Goal: Information Seeking & Learning: Learn about a topic

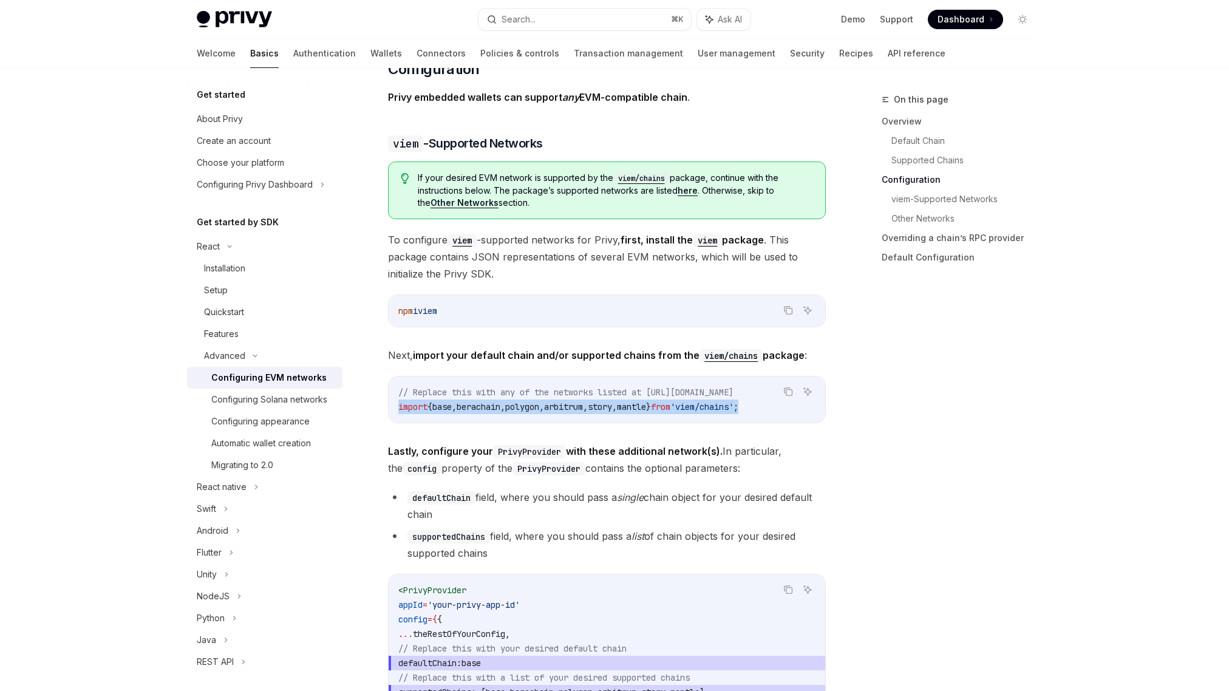
scroll to position [1164, 0]
click at [272, 407] on div "Configuring Solana networks" at bounding box center [269, 399] width 116 height 15
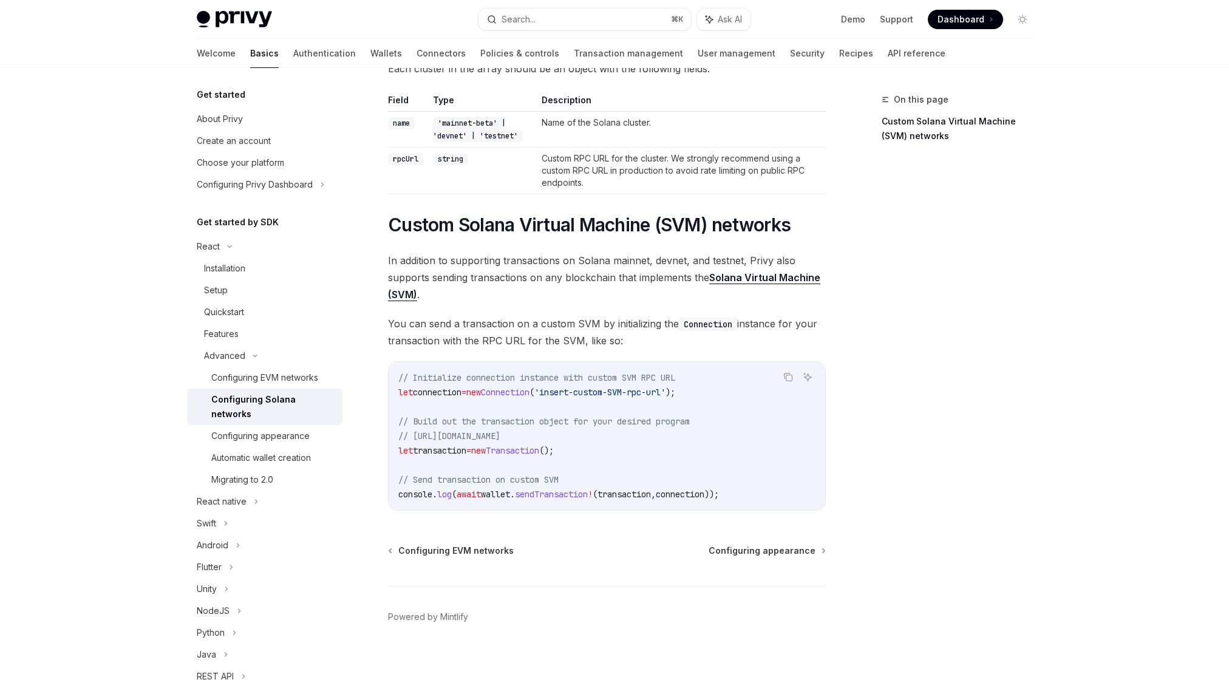
scroll to position [356, 0]
click at [786, 551] on span "Configuring appearance" at bounding box center [762, 551] width 107 height 12
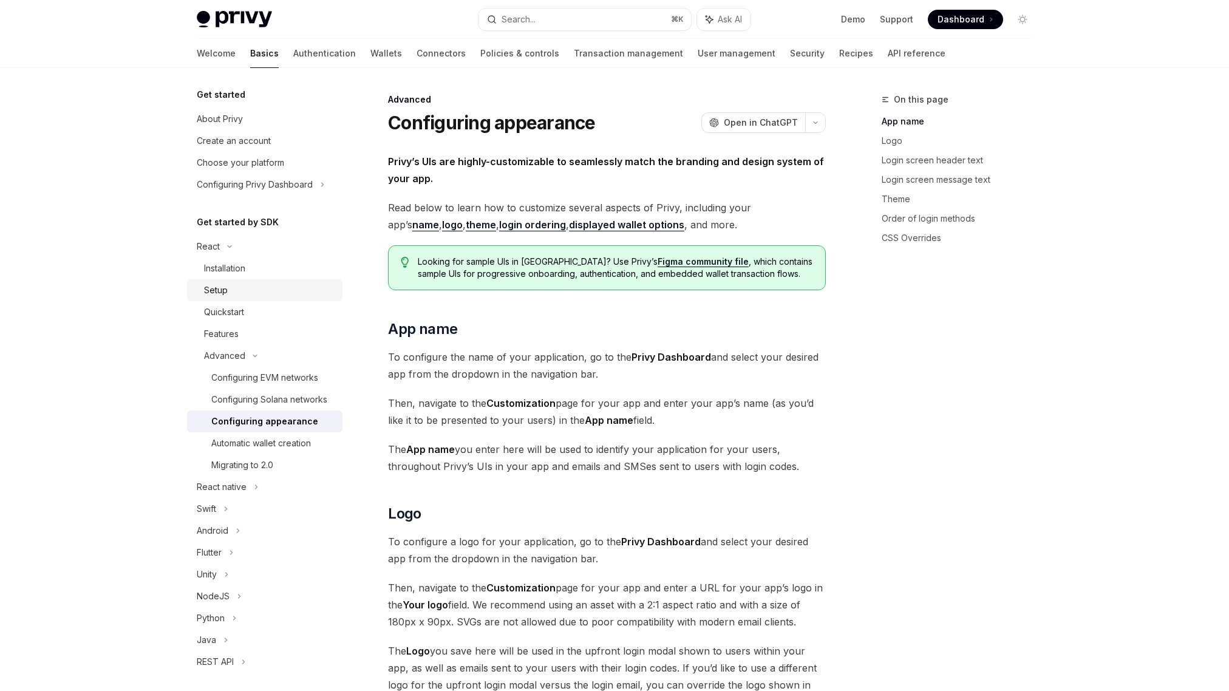
click at [222, 294] on div "Setup" at bounding box center [216, 290] width 24 height 15
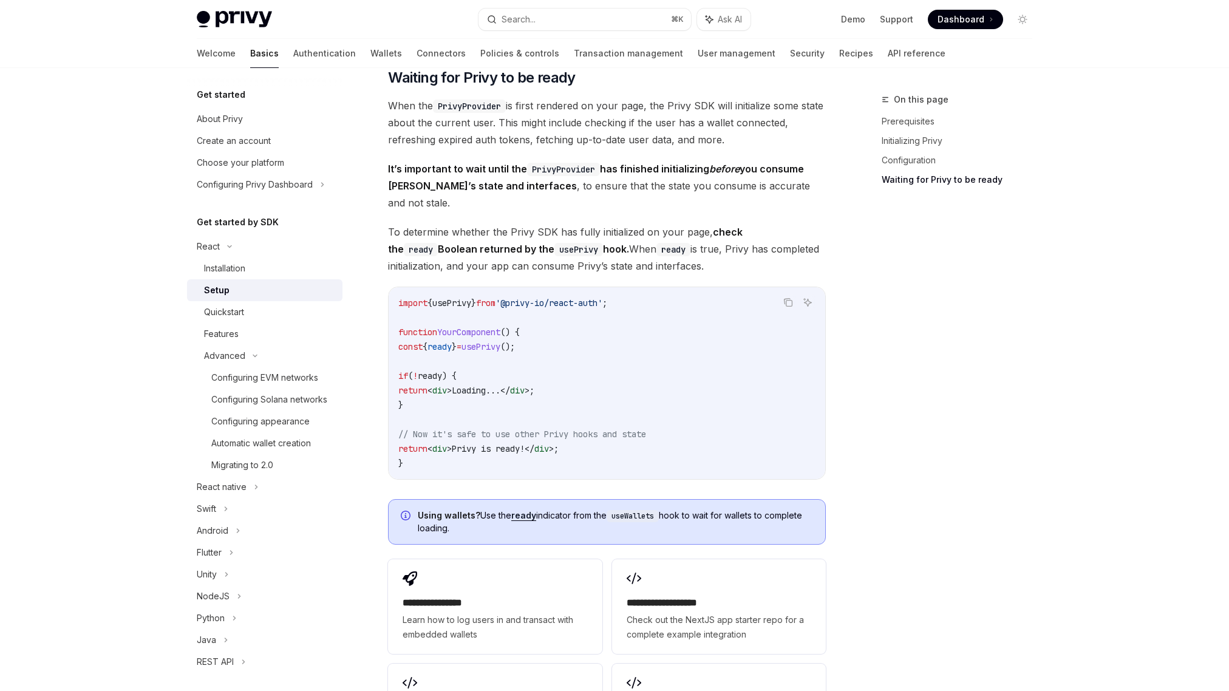
scroll to position [1167, 0]
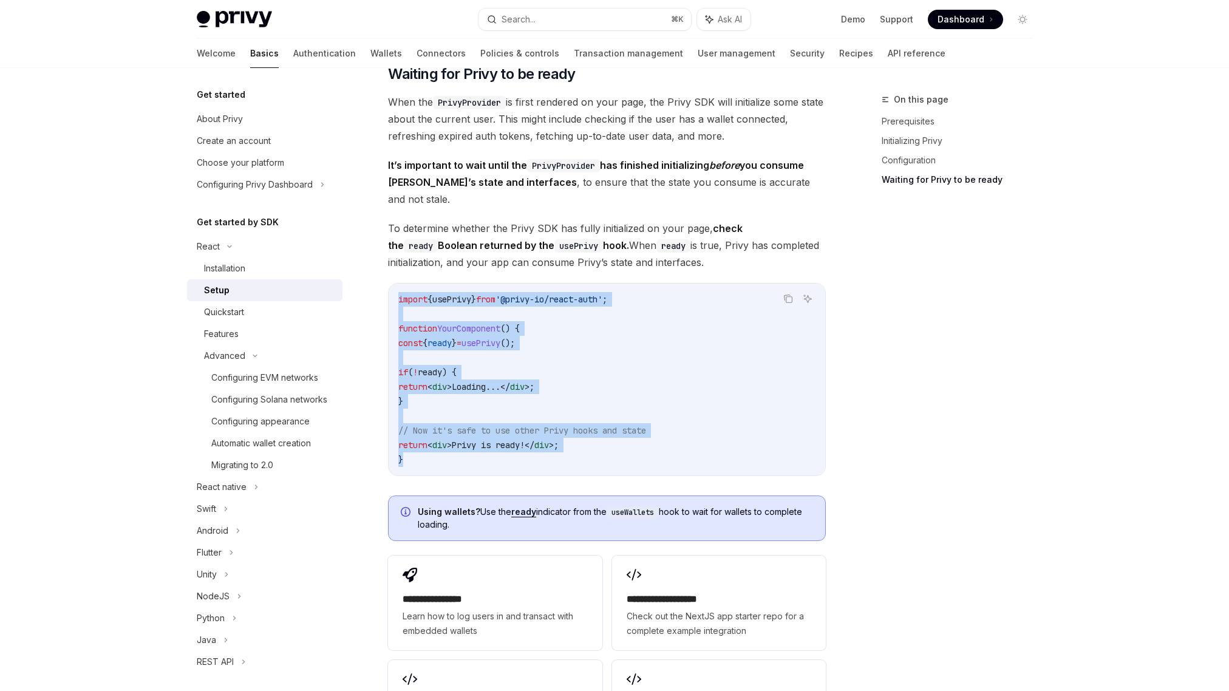
drag, startPoint x: 397, startPoint y: 284, endPoint x: 440, endPoint y: 450, distance: 171.3
click at [440, 450] on div "import { usePrivy } from '@privy-io/react-auth' ; function YourComponent () { c…" at bounding box center [607, 380] width 437 height 192
copy code "import { usePrivy } from '@privy-io/react-auth' ; function YourComponent () { c…"
click at [506, 419] on code "import { usePrivy } from '@privy-io/react-auth' ; function YourComponent () { c…" at bounding box center [606, 379] width 417 height 175
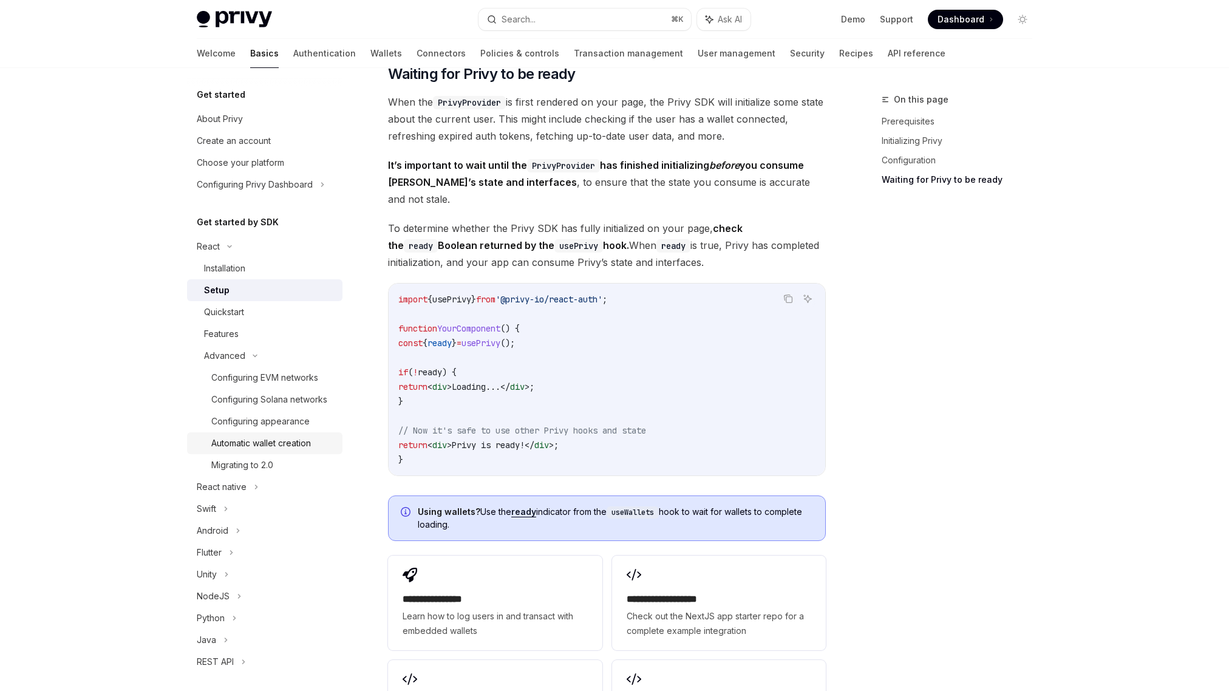
scroll to position [19, 0]
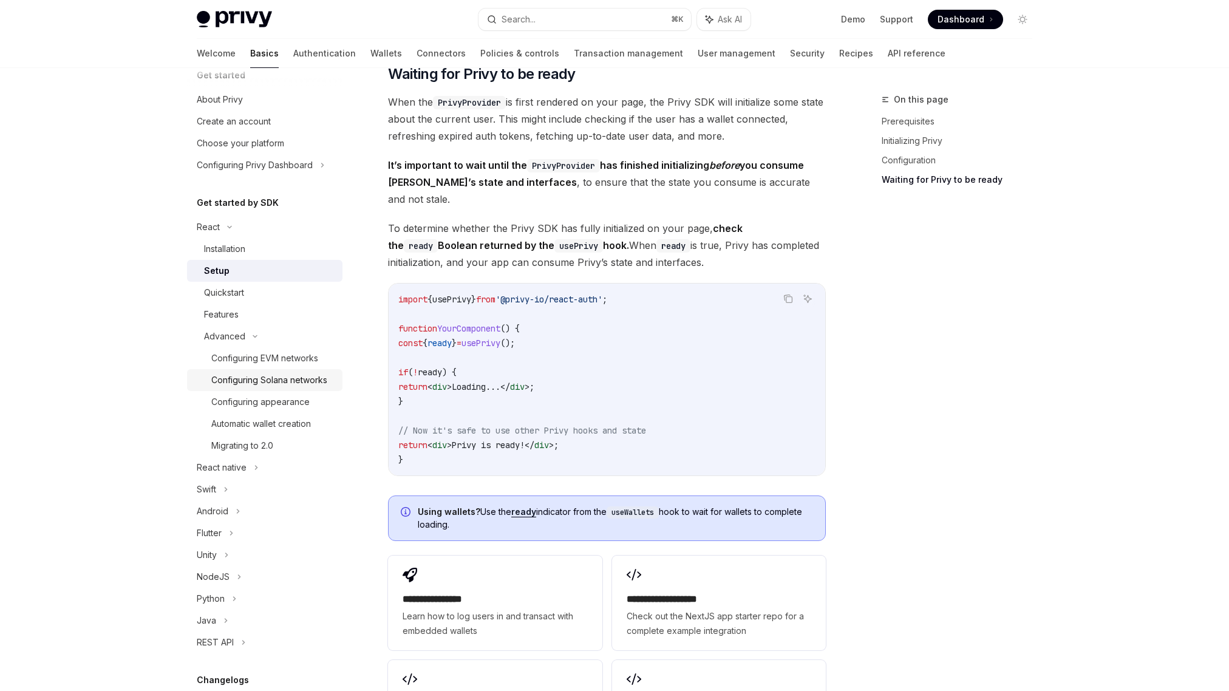
click at [264, 384] on div "Configuring Solana networks" at bounding box center [269, 380] width 116 height 15
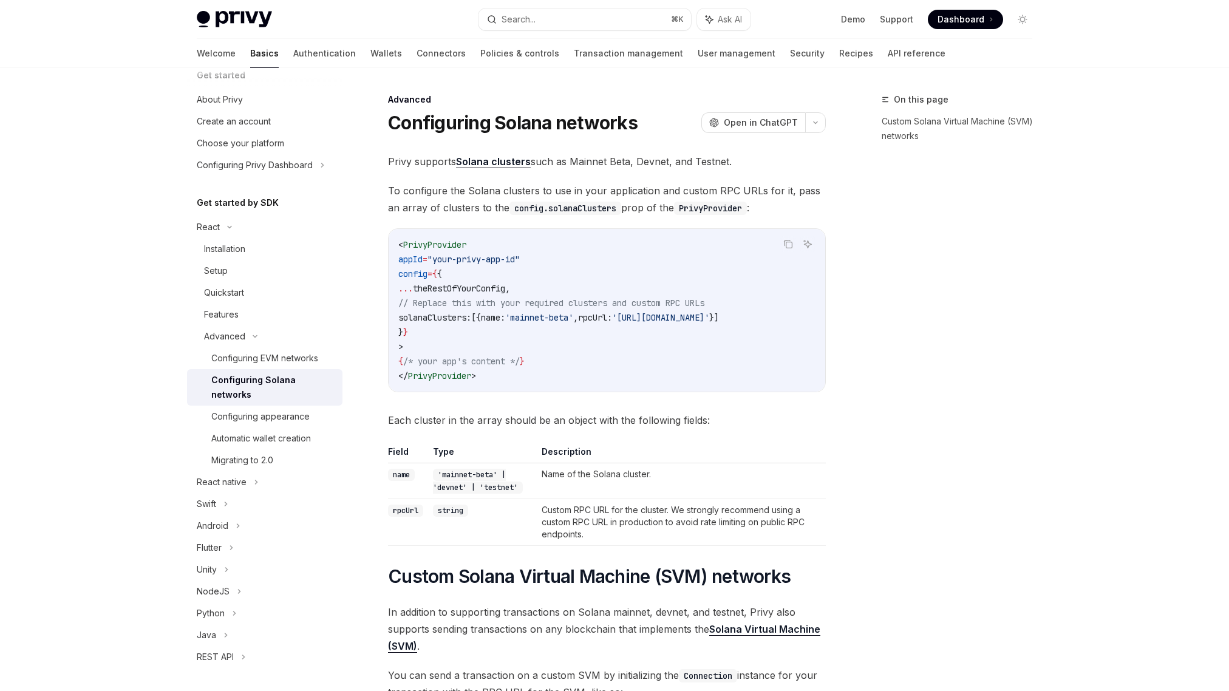
type textarea "*"
click at [517, 18] on div "Search..." at bounding box center [519, 19] width 34 height 15
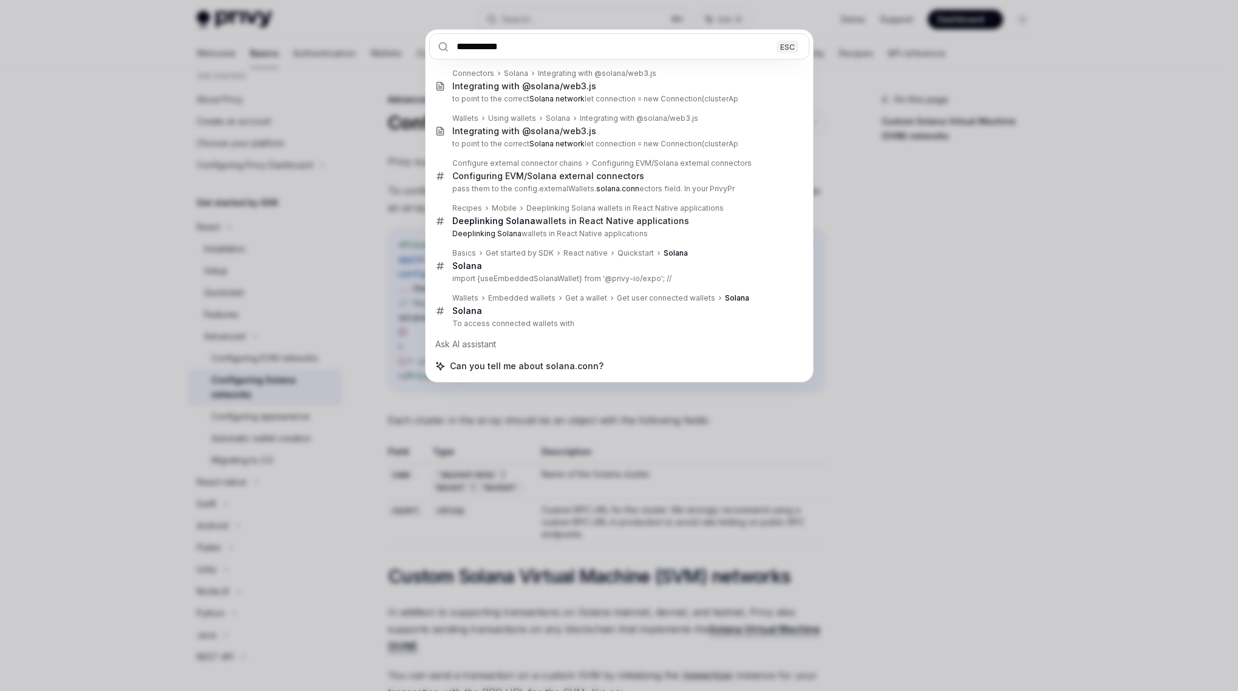
type input "**********"
click at [32, 398] on div "**********" at bounding box center [619, 345] width 1238 height 691
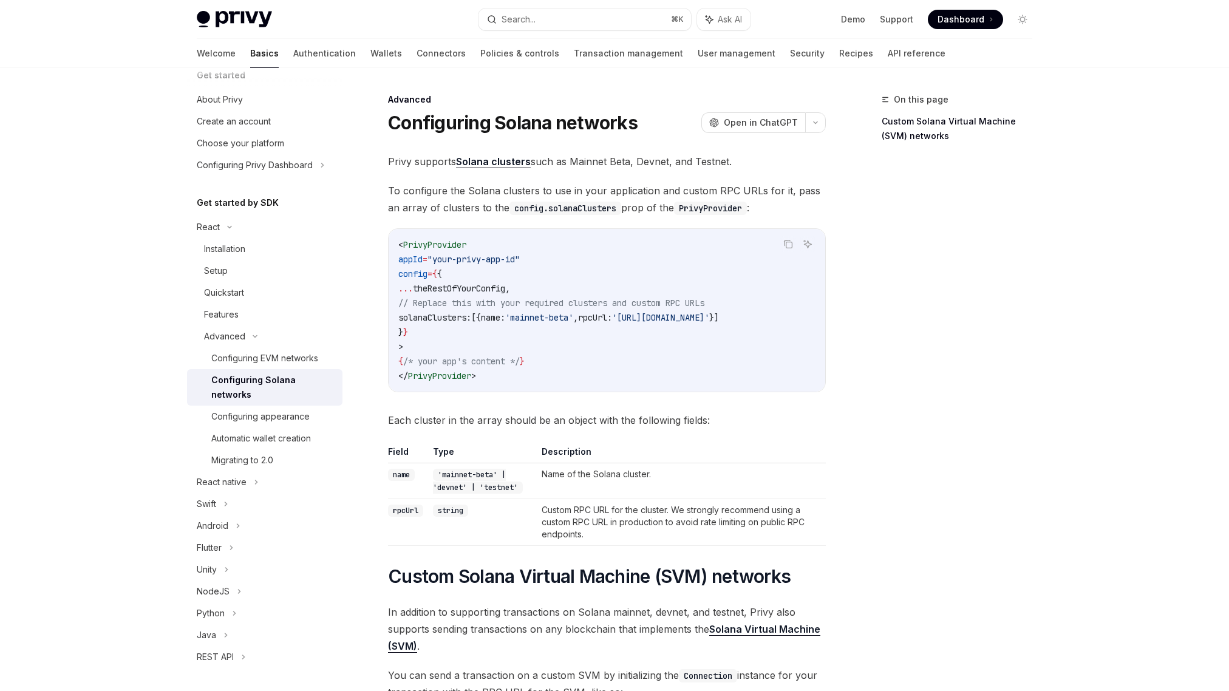
click at [268, 388] on div "Configuring Solana networks" at bounding box center [273, 387] width 124 height 29
drag, startPoint x: 806, startPoint y: 316, endPoint x: 408, endPoint y: 314, distance: 398.4
click at [408, 314] on code "< PrivyProvider appId = "your-privy-app-id" config = { { ... theRestOfYourConfi…" at bounding box center [606, 310] width 417 height 146
copy span "solanaClusters: [{ name: 'mainnet-beta' , rpcUrl: 'https://api.mainnet-beta.sol…"
click at [914, 297] on div "On this page Custom Solana Virtual Machine (SVM) networks" at bounding box center [950, 391] width 185 height 599
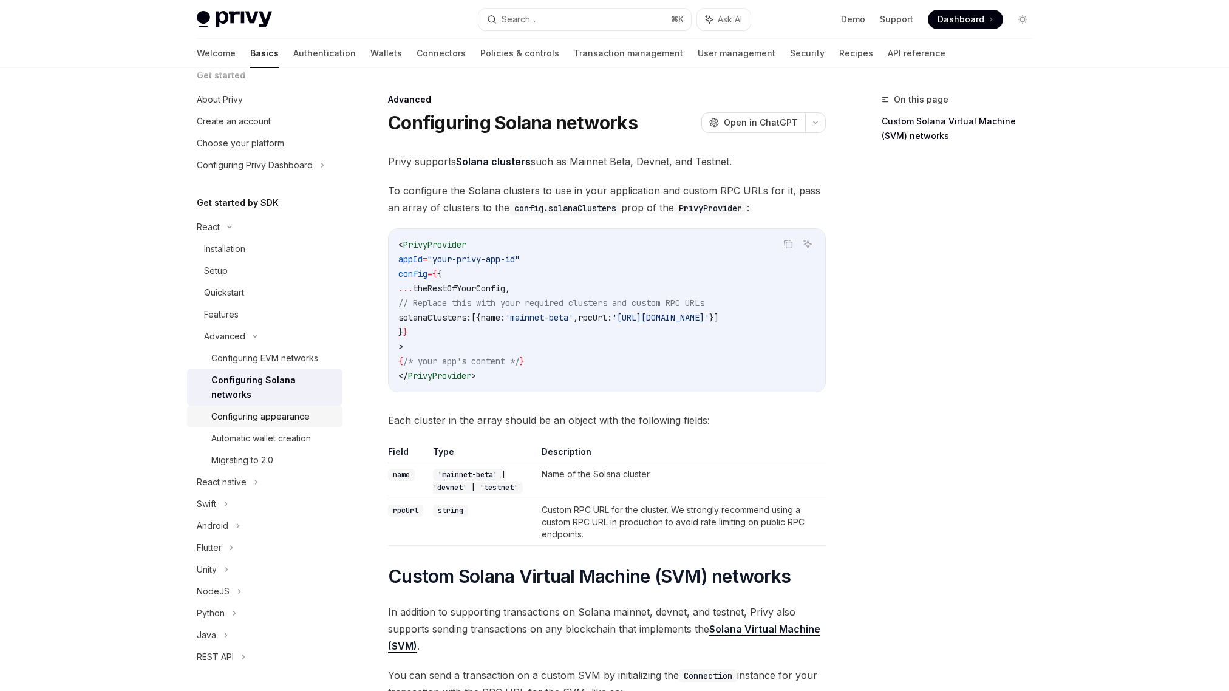
click at [299, 420] on div "Configuring appearance" at bounding box center [260, 416] width 98 height 15
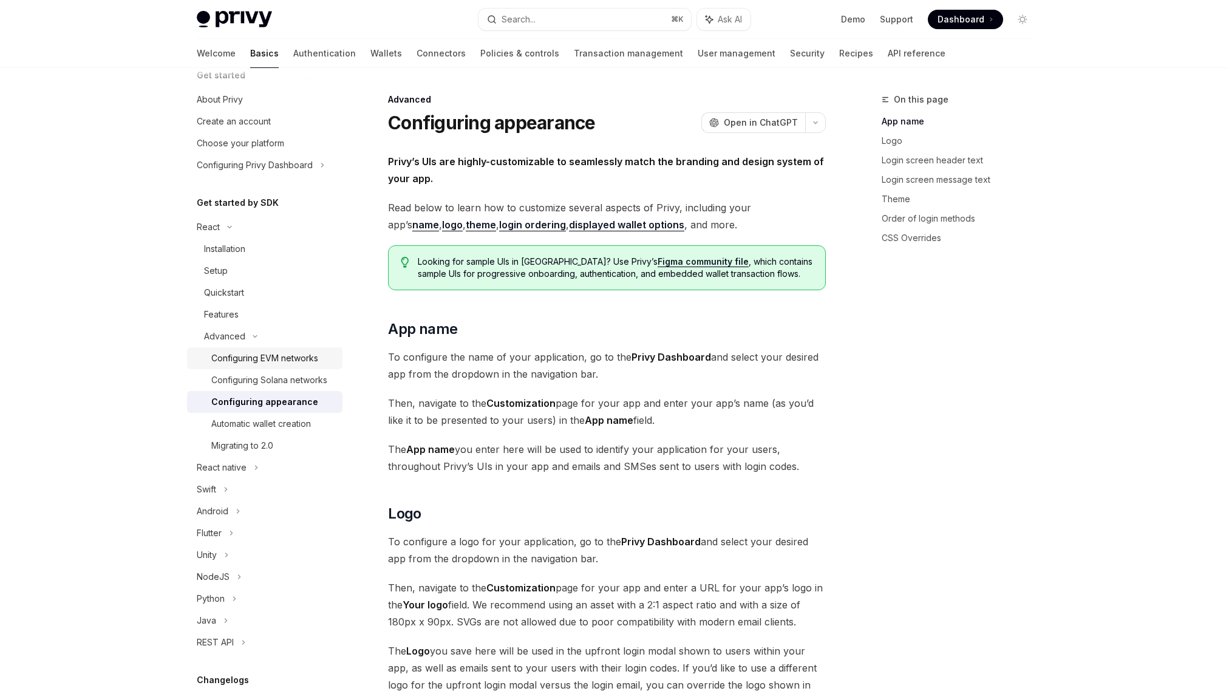
click at [284, 362] on div "Configuring EVM networks" at bounding box center [264, 358] width 107 height 15
type textarea "*"
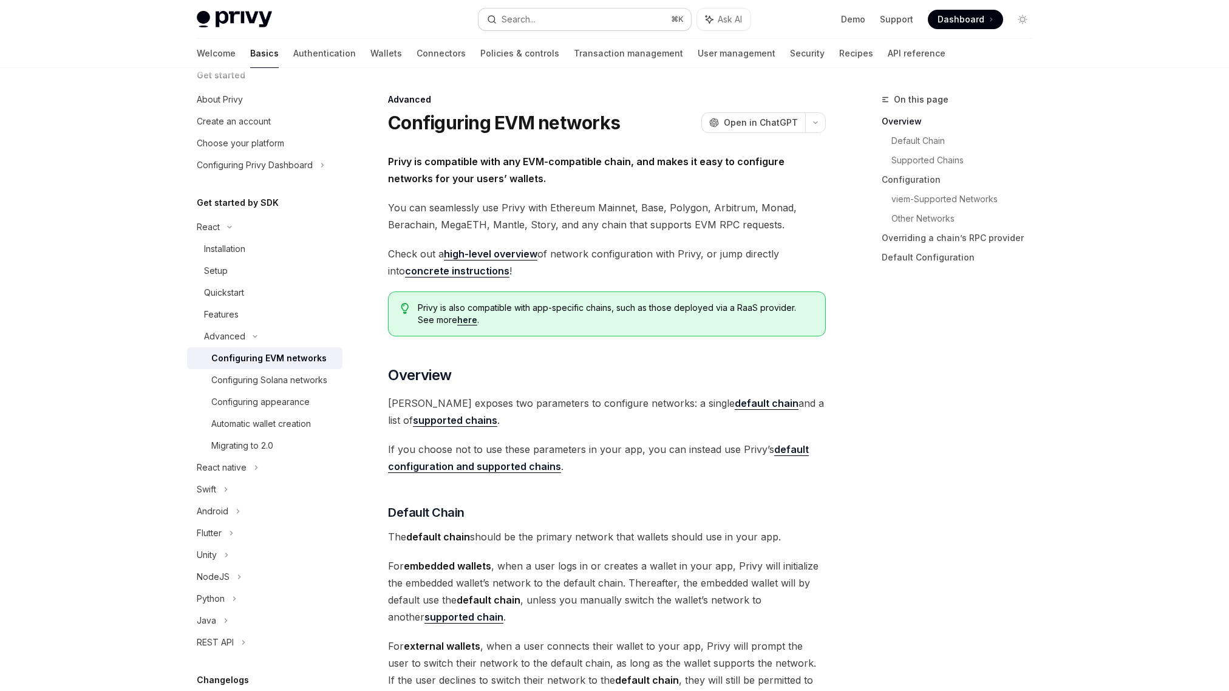
click at [537, 12] on button "Search... ⌘ K" at bounding box center [585, 20] width 213 height 22
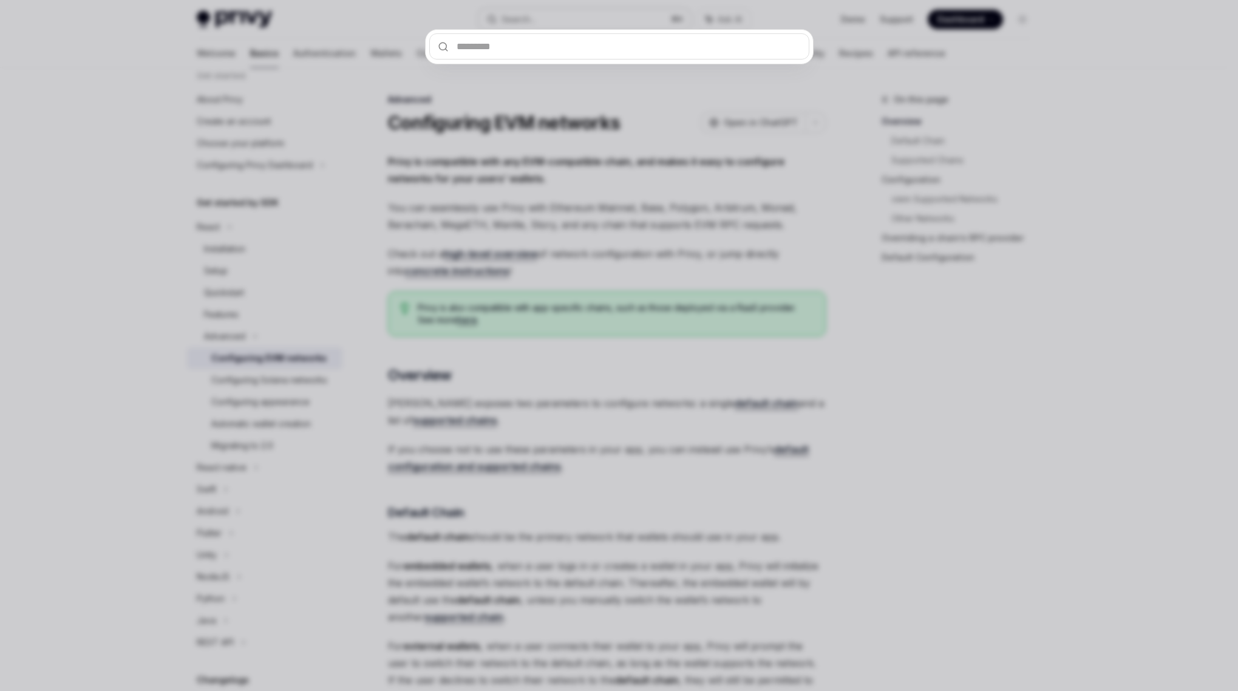
type input "**********"
paste input "**********"
type input "**********"
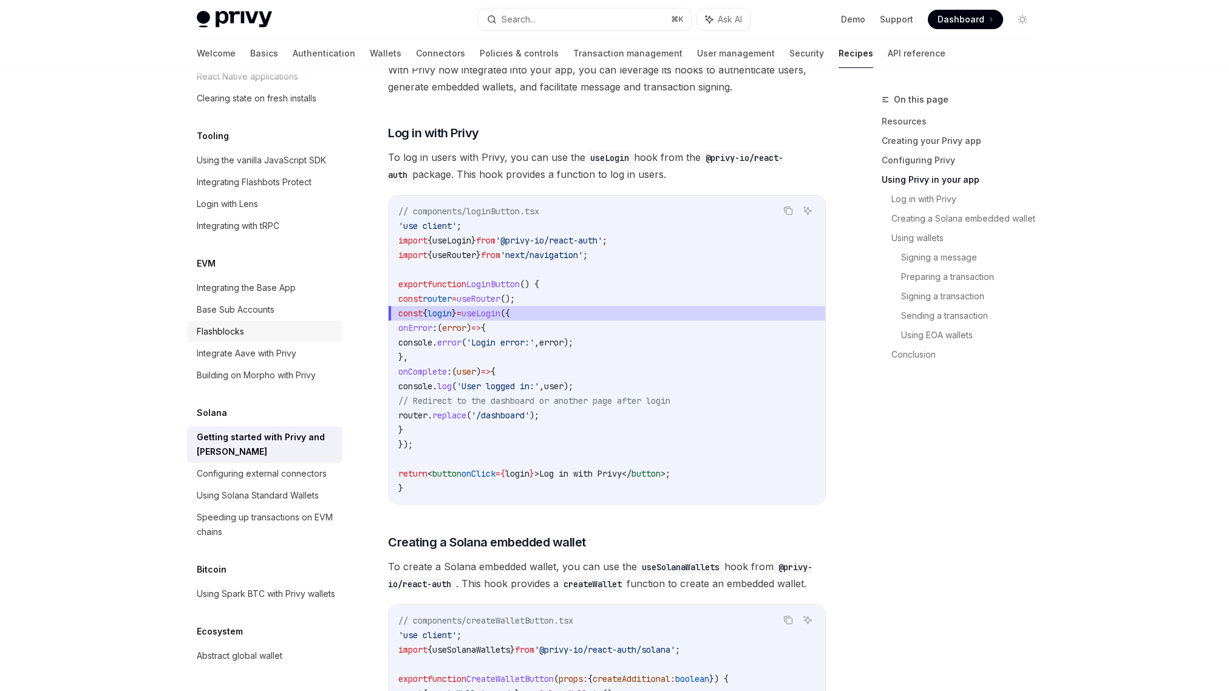
scroll to position [1618, 0]
click at [253, 430] on div "Getting started with Privy and Solana" at bounding box center [266, 444] width 138 height 29
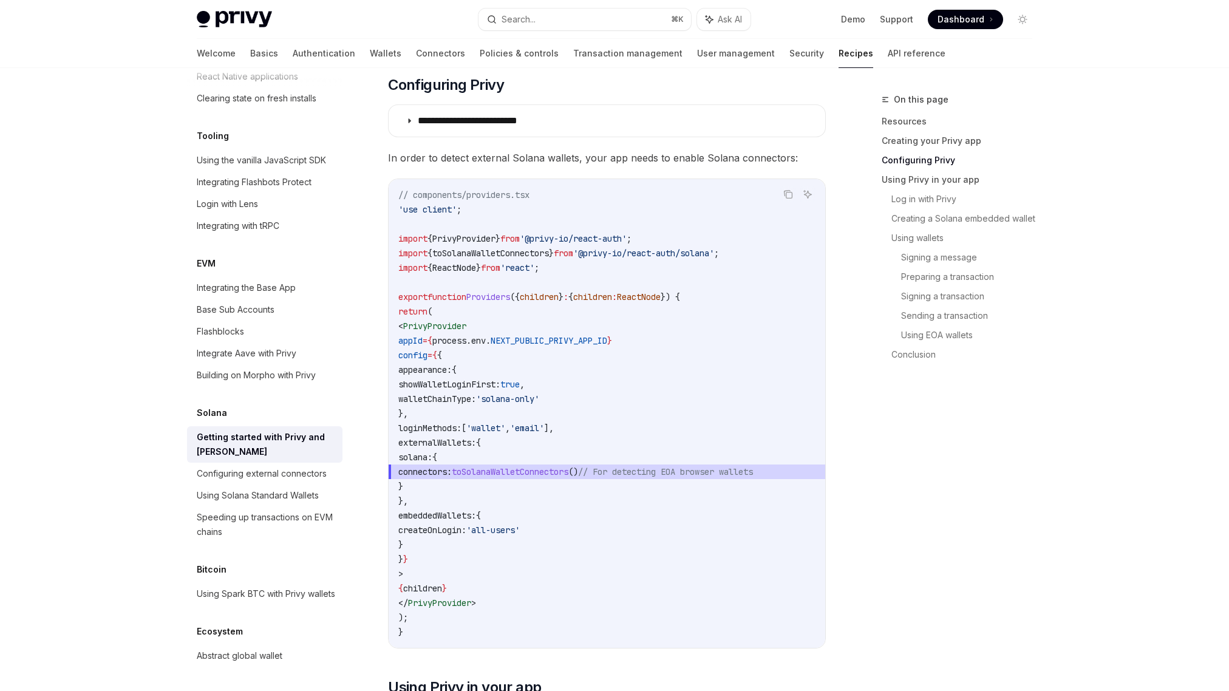
scroll to position [540, 0]
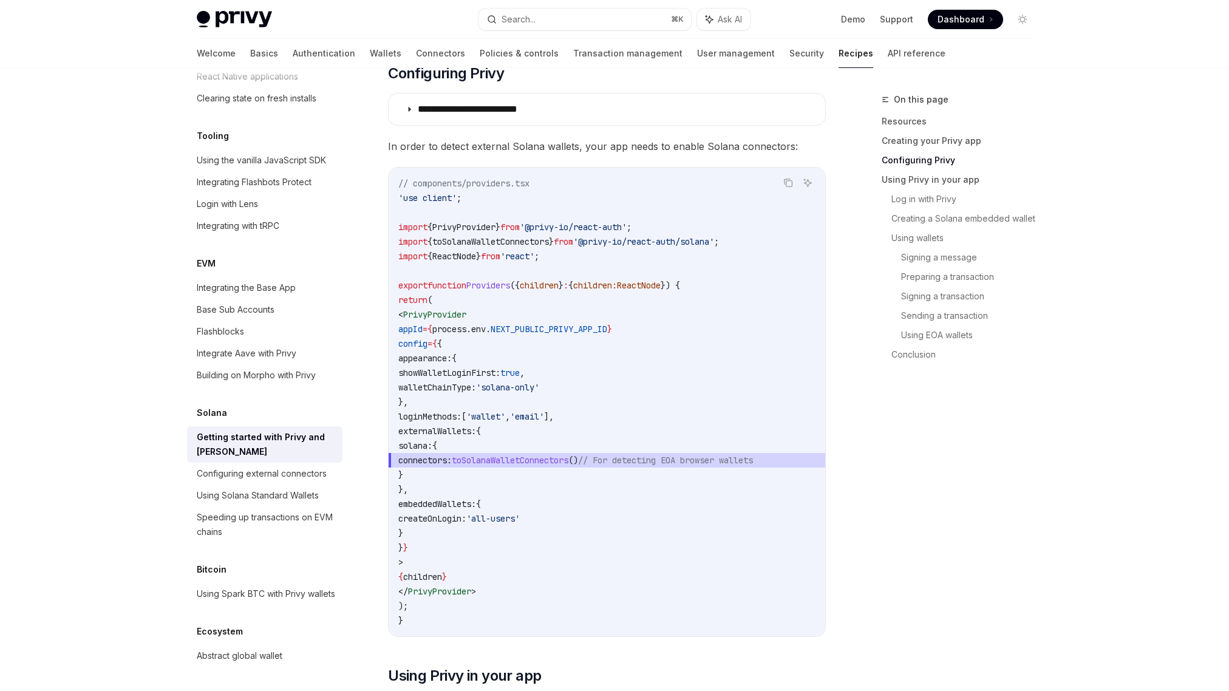
drag, startPoint x: 439, startPoint y: 358, endPoint x: 472, endPoint y: 533, distance: 177.5
click at [472, 533] on code "// components/providers.tsx 'use client' ; import { PrivyProvider } from '@priv…" at bounding box center [606, 402] width 417 height 452
copy code "appearance: { showWalletLoginFirst: true , walletChainType: 'solana-only' }, lo…"
click at [533, 321] on code "// components/providers.tsx 'use client' ; import { PrivyProvider } from '@priv…" at bounding box center [606, 402] width 417 height 452
drag, startPoint x: 755, startPoint y: 241, endPoint x: 373, endPoint y: 239, distance: 381.4
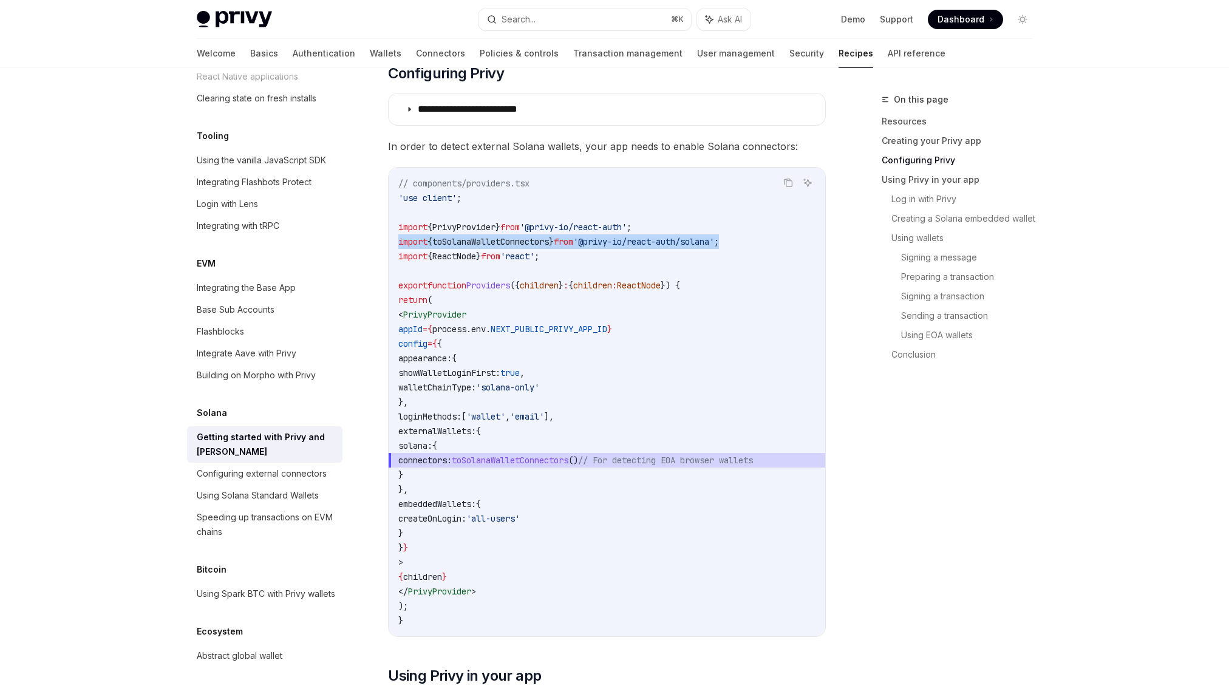
copy span "import { toSolanaWalletConnectors } from '@privy-io/react-auth/solana' ;"
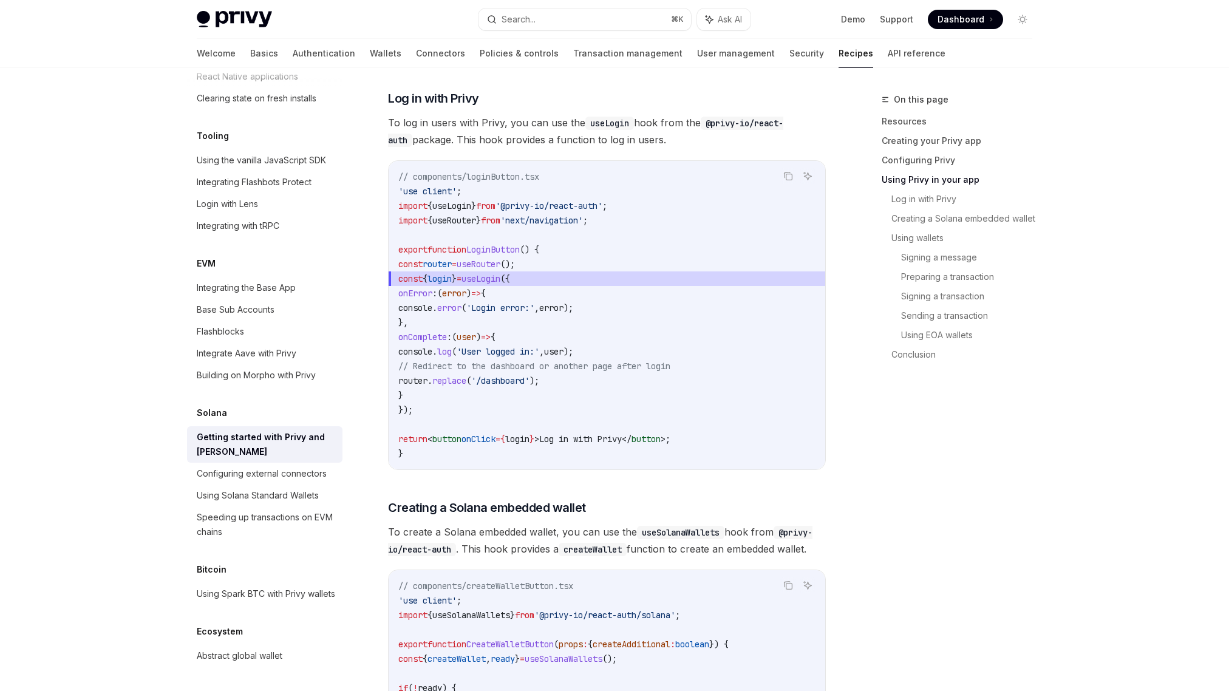
scroll to position [1211, 0]
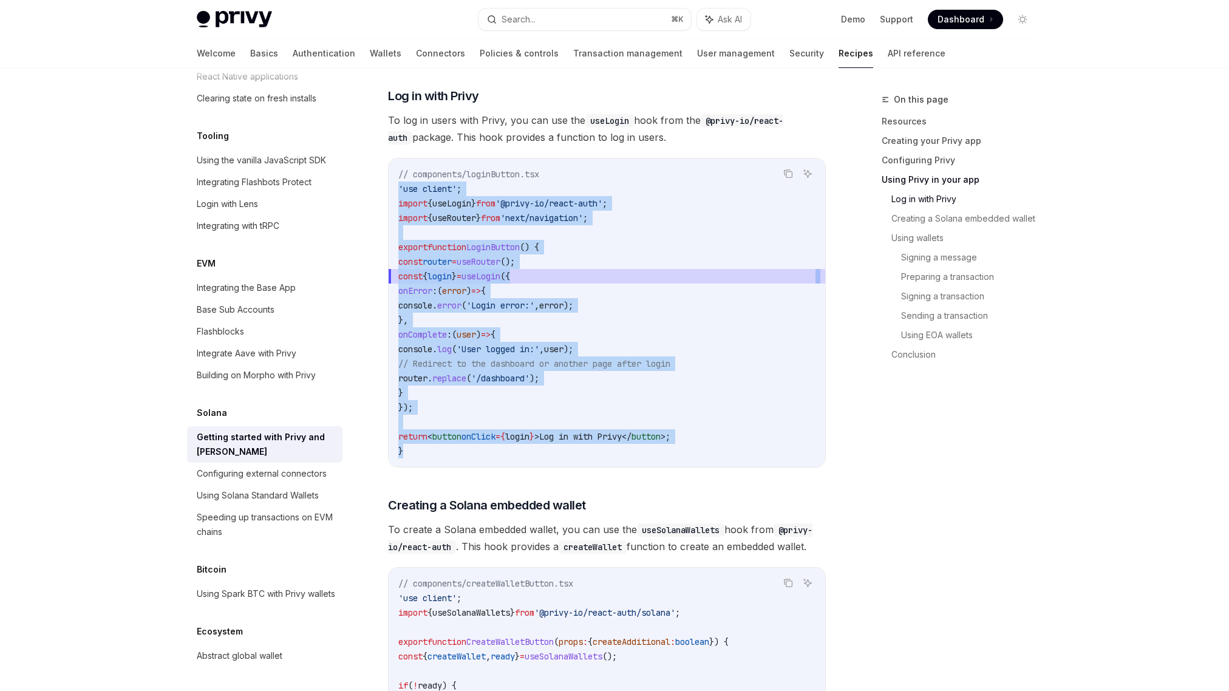
drag, startPoint x: 398, startPoint y: 194, endPoint x: 490, endPoint y: 461, distance: 282.5
click at [490, 459] on code "// components/loginButton.tsx 'use client' ; import { useLogin } from '@privy-i…" at bounding box center [606, 313] width 417 height 292
copy code "'use client' ; import { useLogin } from '@privy-io/react-auth' ; import { useRo…"
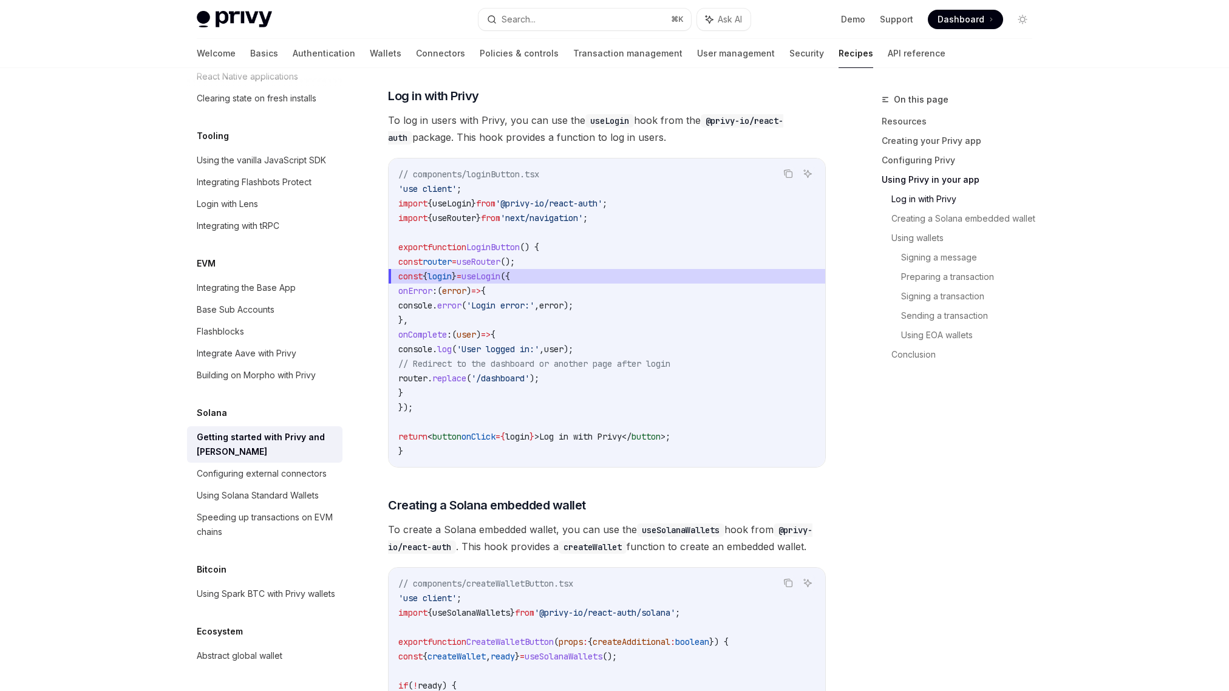
click at [235, 406] on div "Solana" at bounding box center [264, 413] width 155 height 15
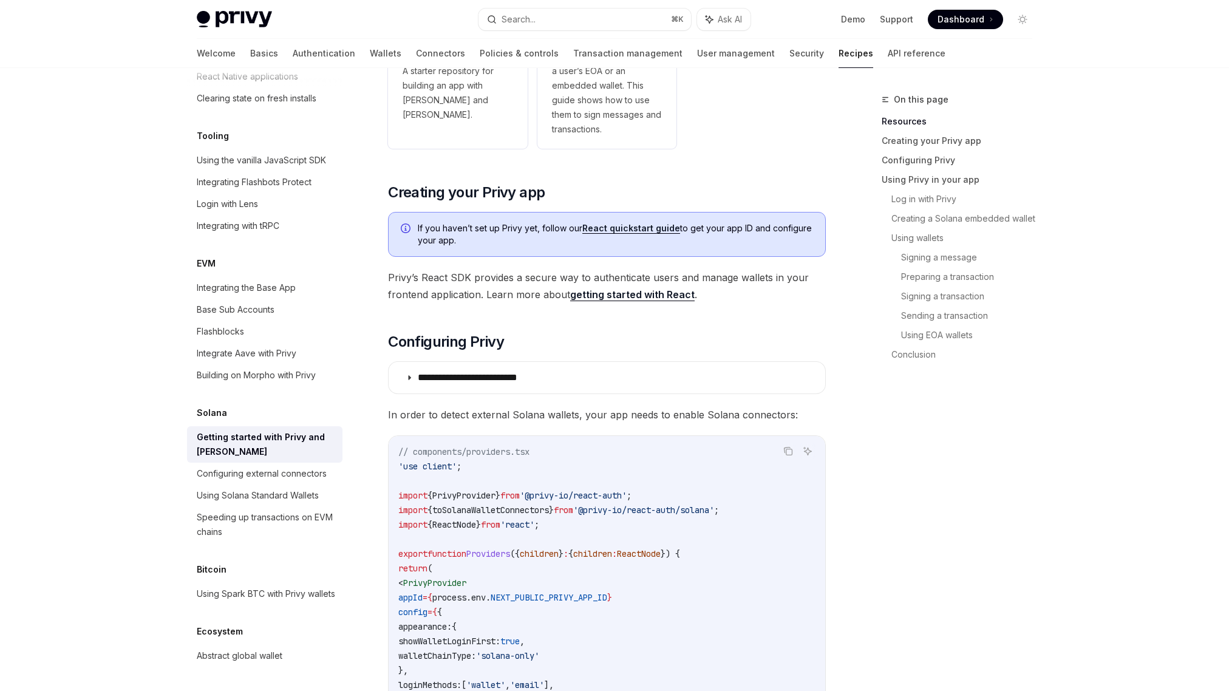
scroll to position [269, 0]
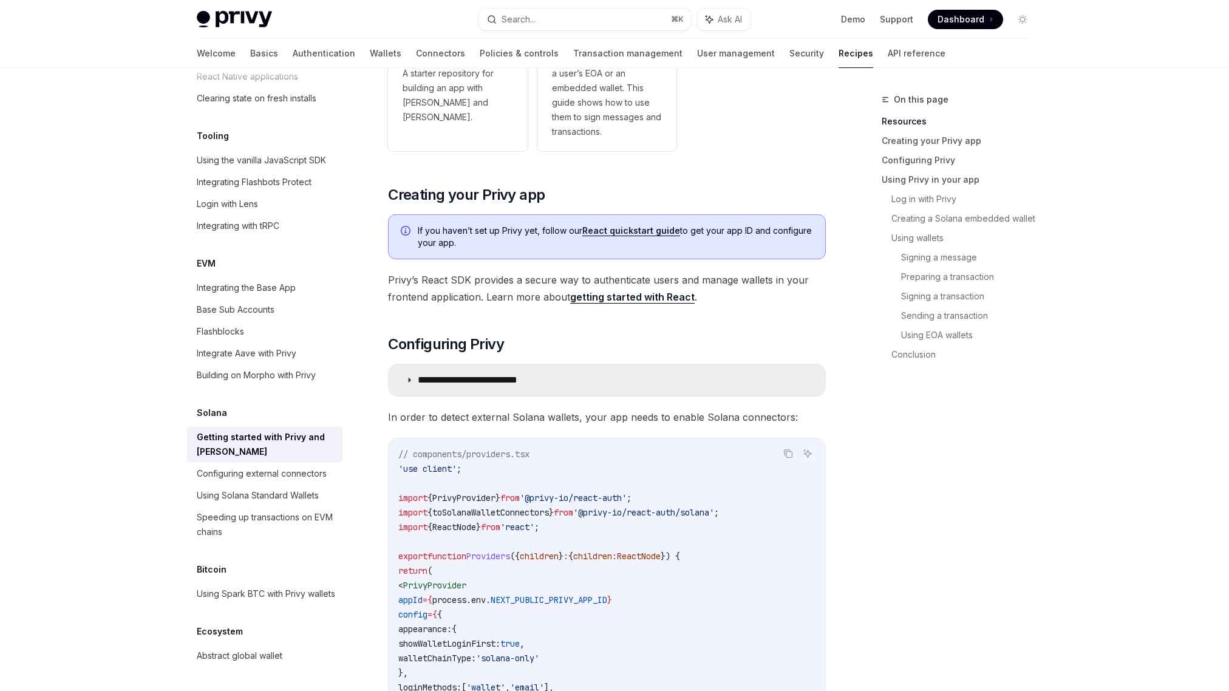
click at [410, 378] on icon at bounding box center [409, 380] width 7 height 7
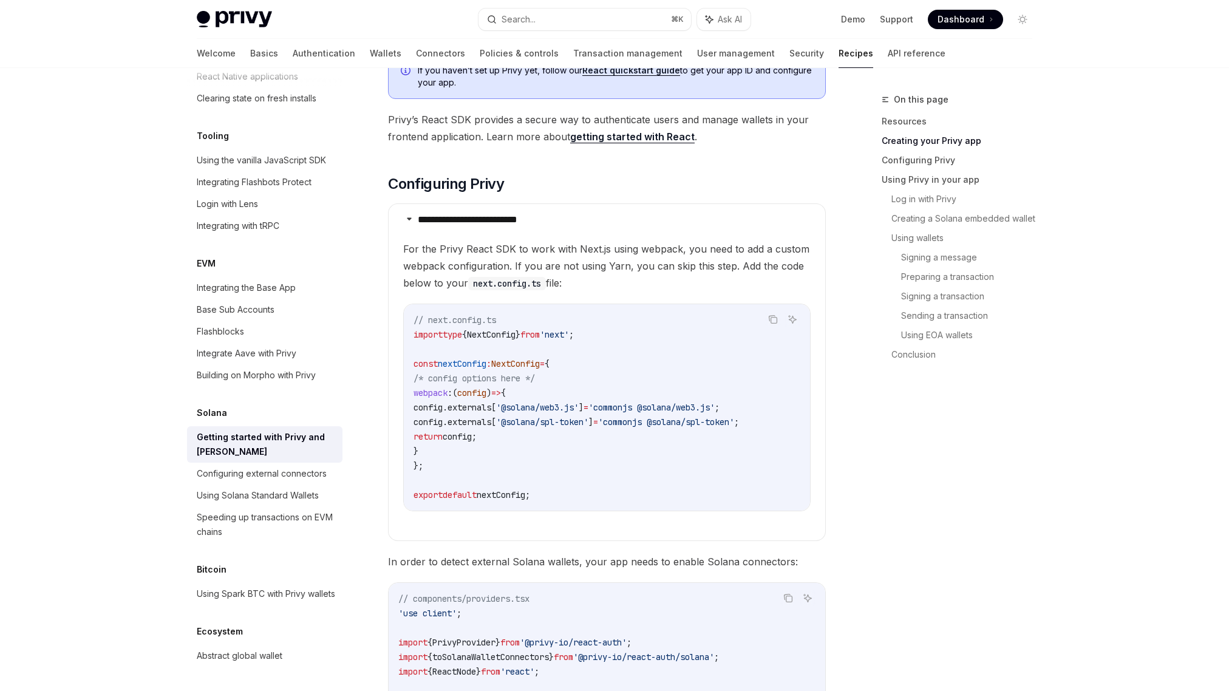
scroll to position [438, 0]
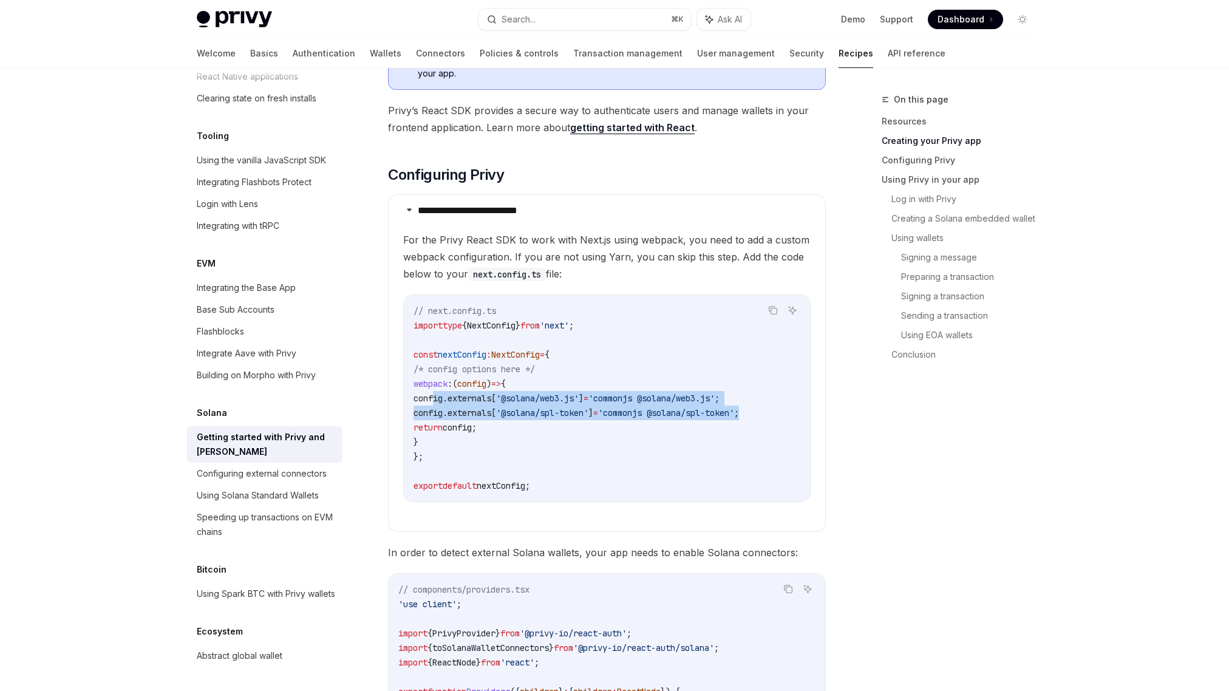
drag, startPoint x: 434, startPoint y: 396, endPoint x: 800, endPoint y: 408, distance: 366.4
click at [800, 408] on code "// next.config.ts import type { NextConfig } from 'next' ; const nextConfig : N…" at bounding box center [607, 398] width 387 height 189
copy code "config . externals [ '@solana/web3.js' ] = 'commonjs @solana/web3.js' ; config …"
drag, startPoint x: 422, startPoint y: 383, endPoint x: 457, endPoint y: 439, distance: 65.7
click at [457, 439] on code "// next.config.ts import type { NextConfig } from 'next' ; const nextConfig : N…" at bounding box center [607, 398] width 387 height 189
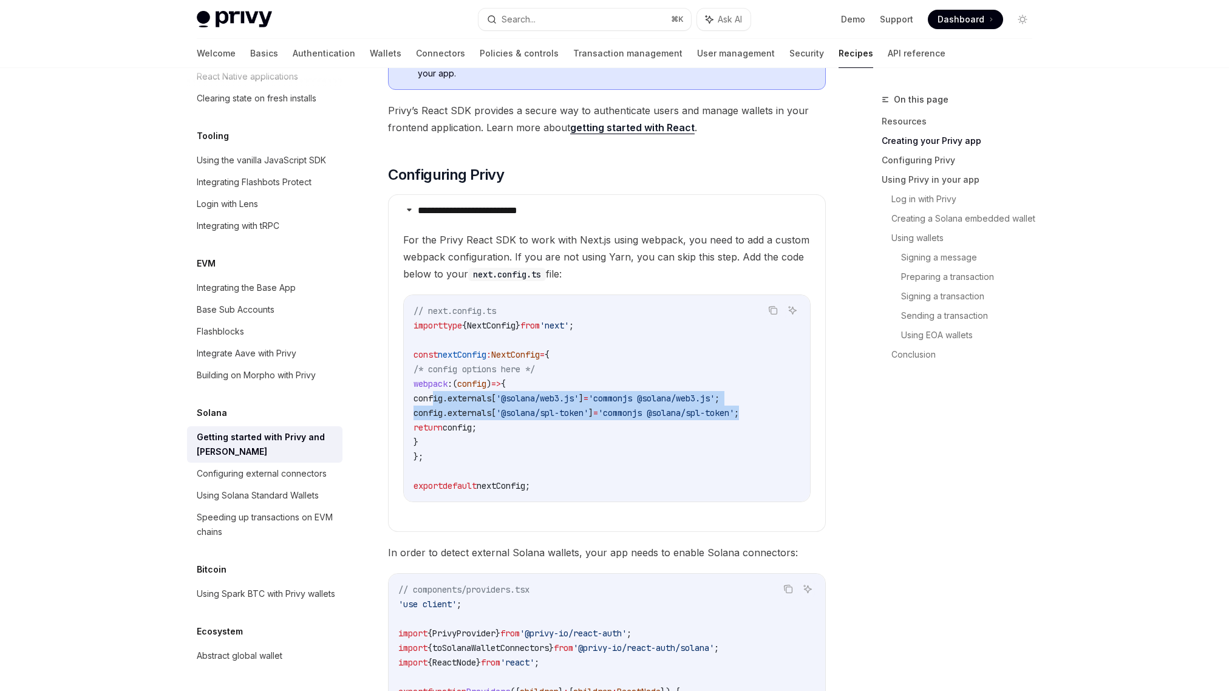
copy code "webpack : ( config ) => { config . externals [ '@solana/web3.js' ] = 'commonjs …"
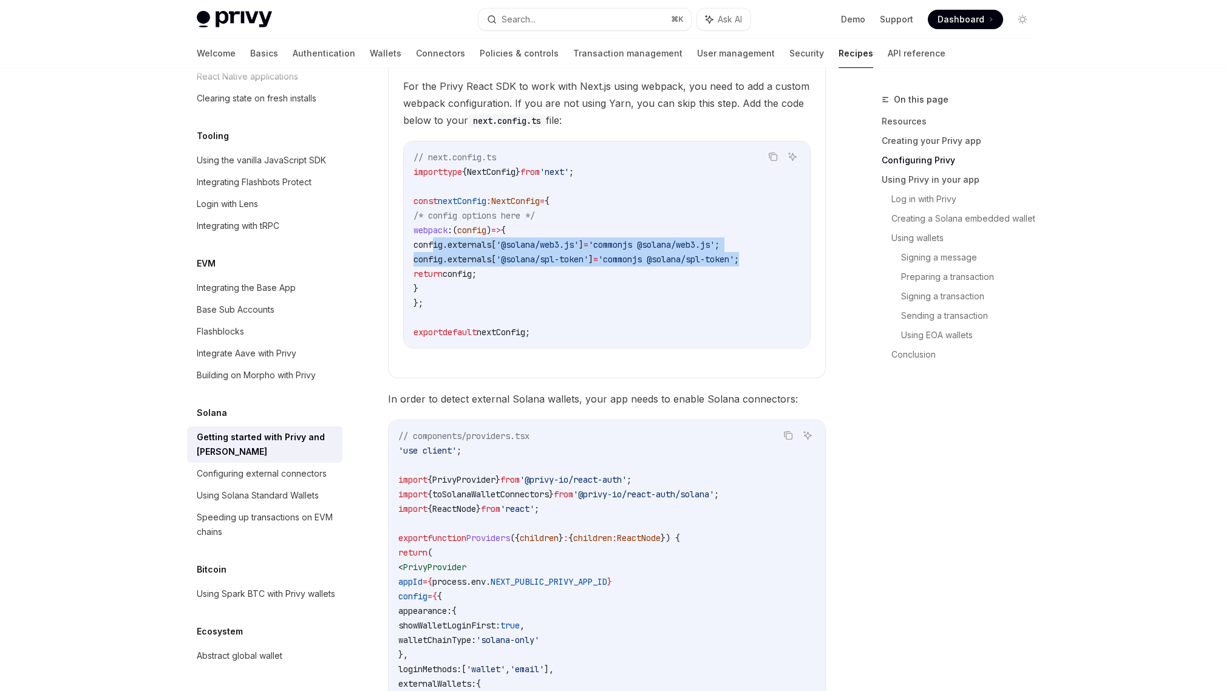
scroll to position [593, 0]
click at [619, 309] on code "// next.config.ts import type { NextConfig } from 'next' ; const nextConfig : N…" at bounding box center [607, 243] width 387 height 189
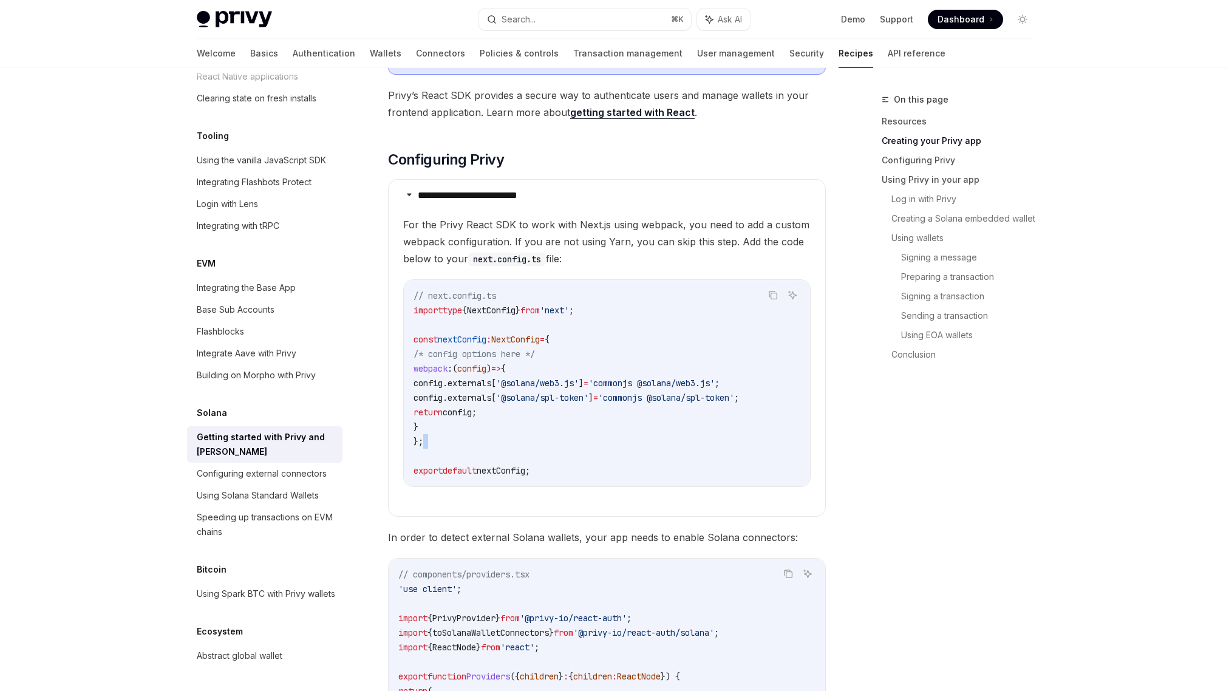
scroll to position [465, 0]
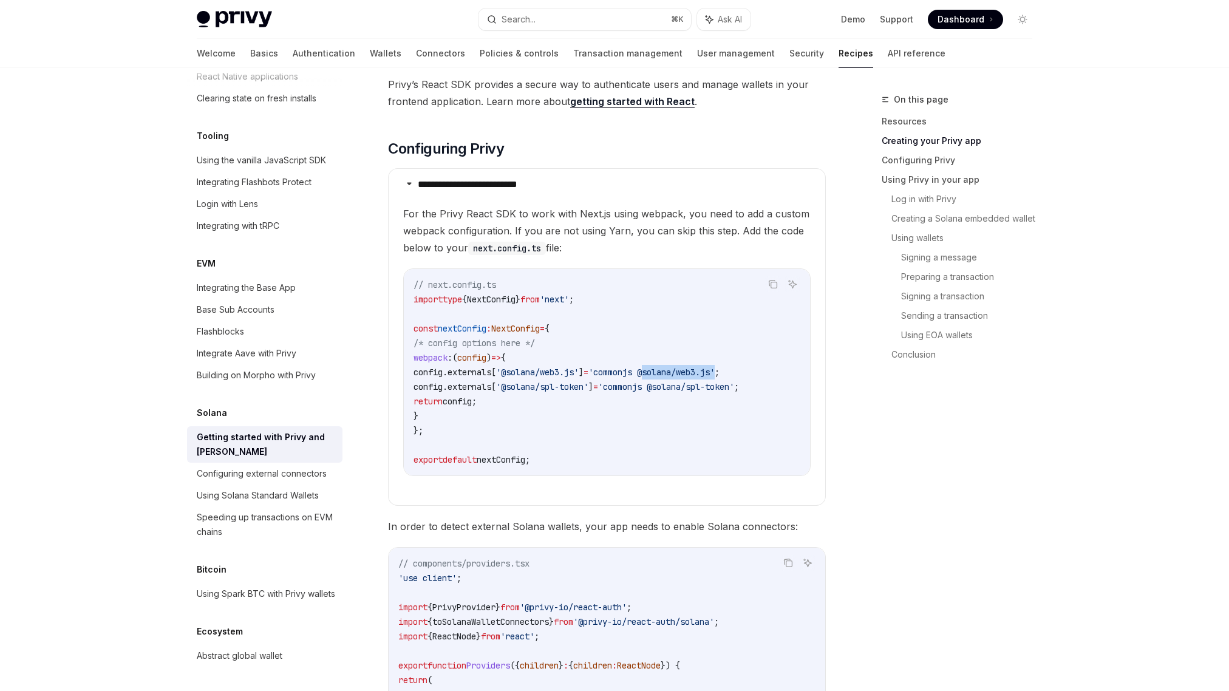
drag, startPoint x: 678, startPoint y: 371, endPoint x: 754, endPoint y: 378, distance: 76.2
click at [754, 378] on code "// next.config.ts import type { NextConfig } from 'next' ; const nextConfig : N…" at bounding box center [607, 372] width 387 height 189
copy span "@solana/web3.js"
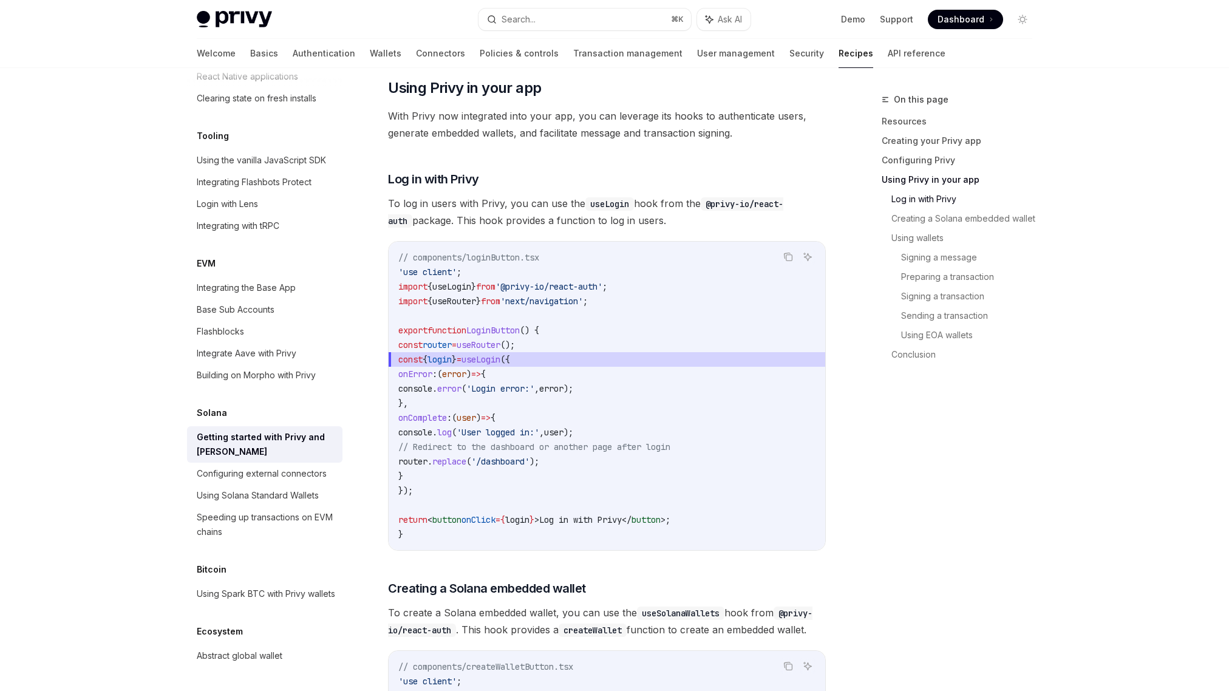
scroll to position [1394, 0]
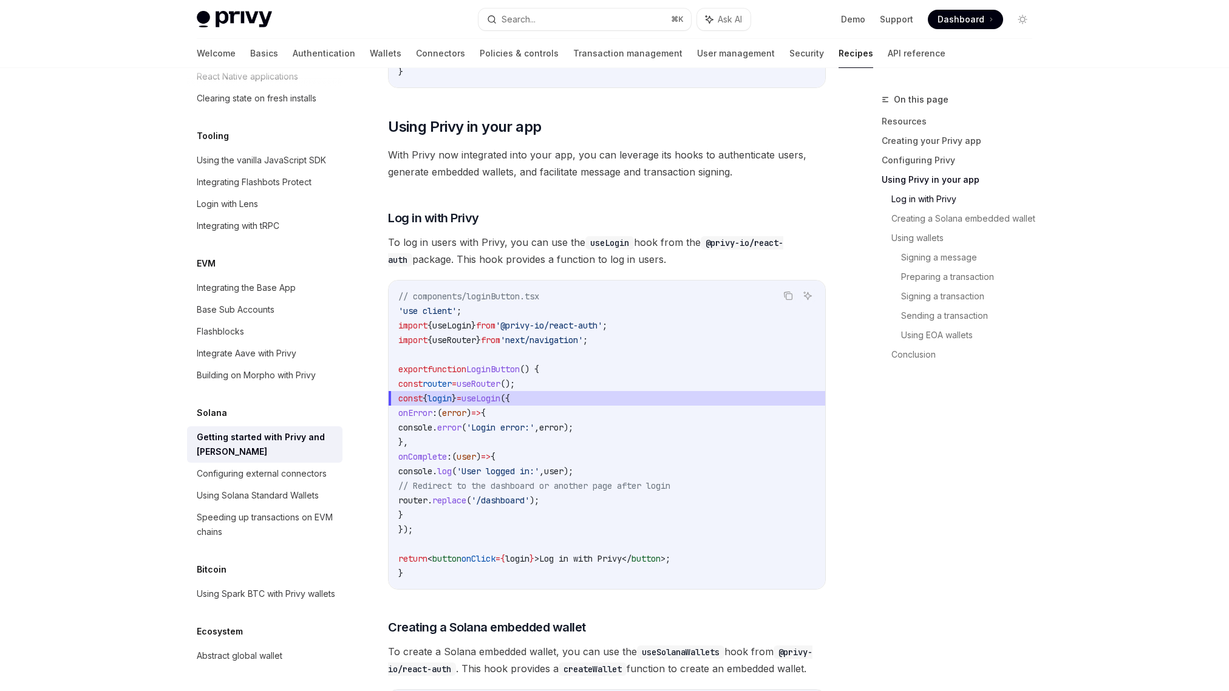
click at [728, 358] on code "// components/loginButton.tsx 'use client' ; import { useLogin } from '@privy-i…" at bounding box center [606, 435] width 417 height 292
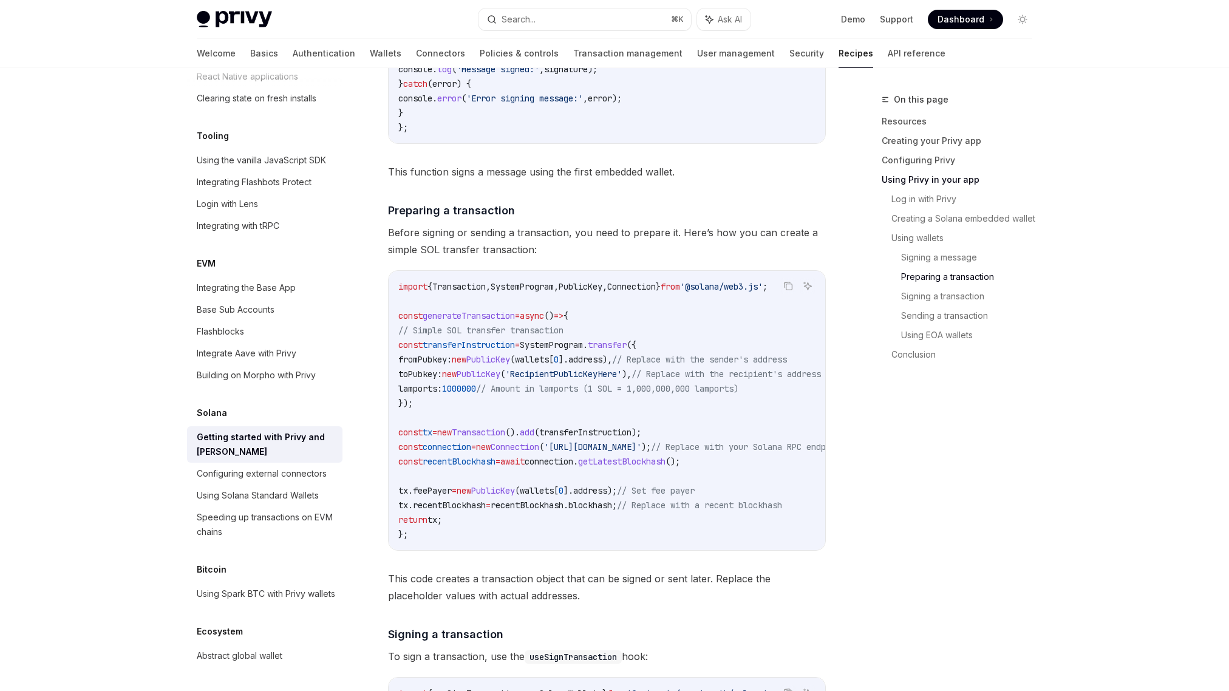
scroll to position [2780, 0]
click at [241, 466] on div "Configuring external connectors" at bounding box center [262, 473] width 130 height 15
type textarea "*"
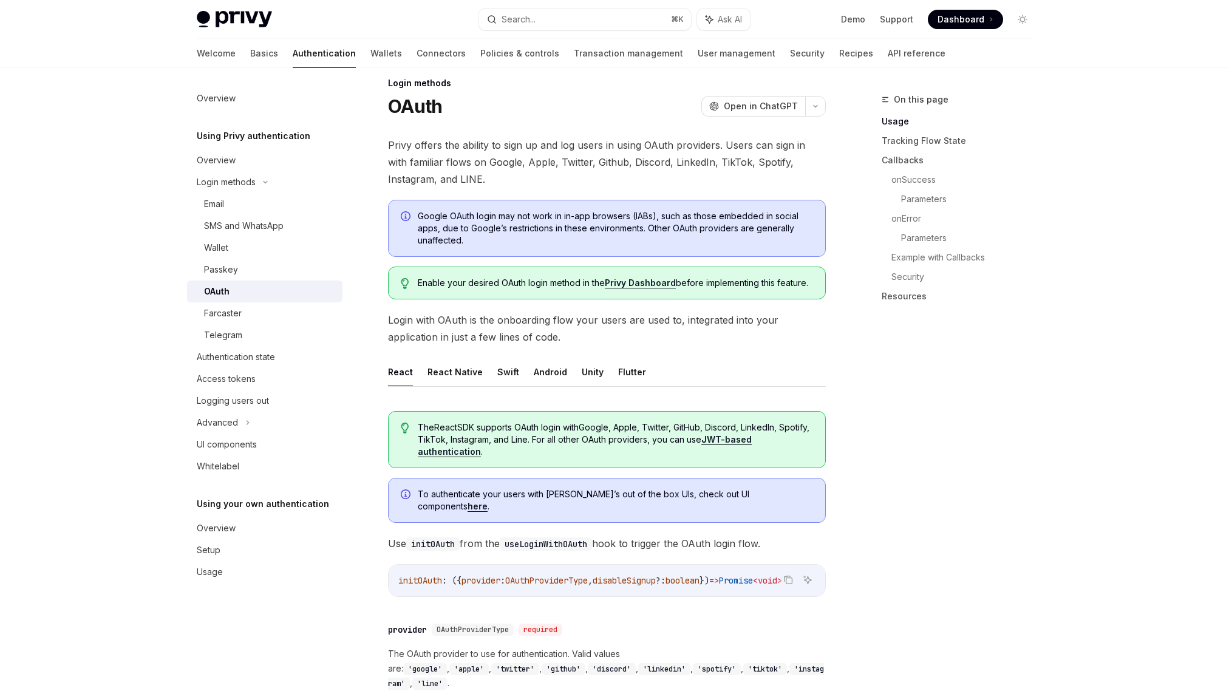
scroll to position [17, 0]
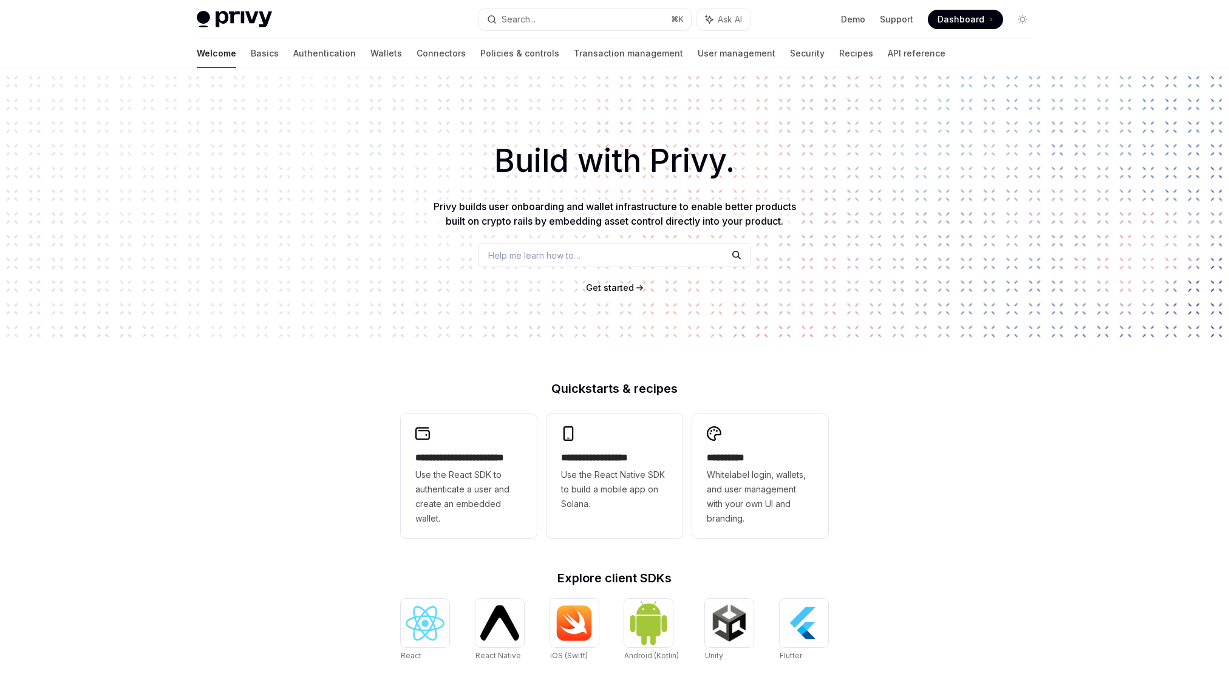
scroll to position [274, 0]
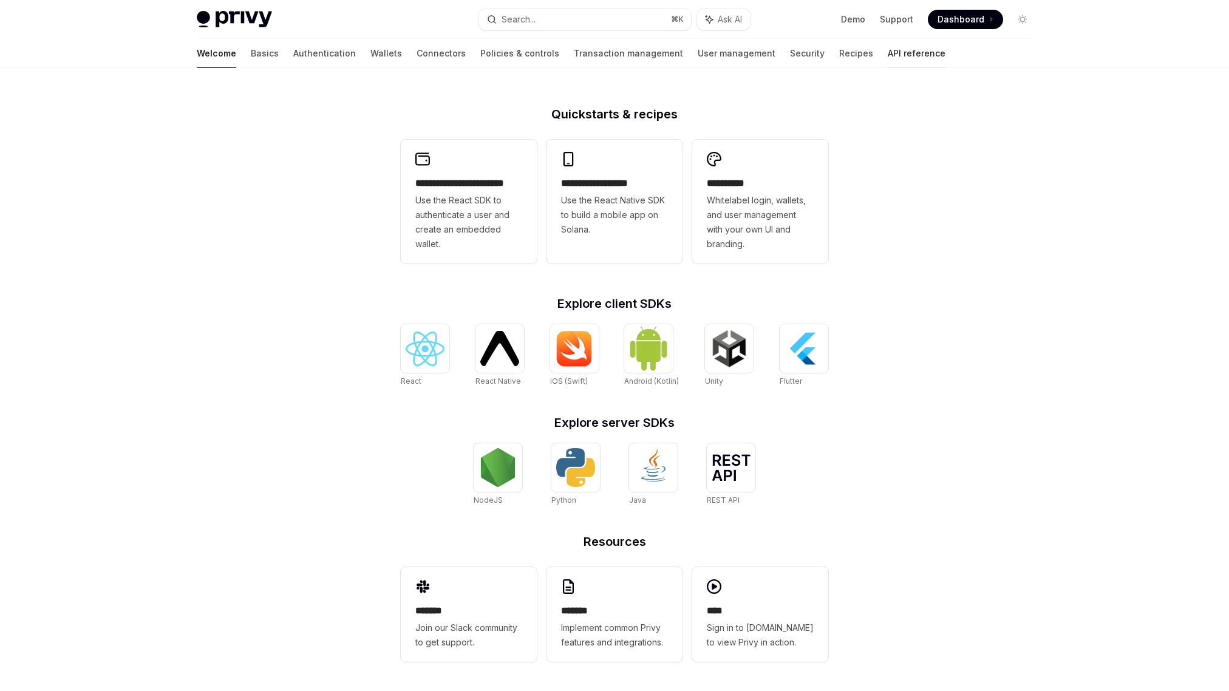
click at [888, 61] on link "API reference" at bounding box center [917, 53] width 58 height 29
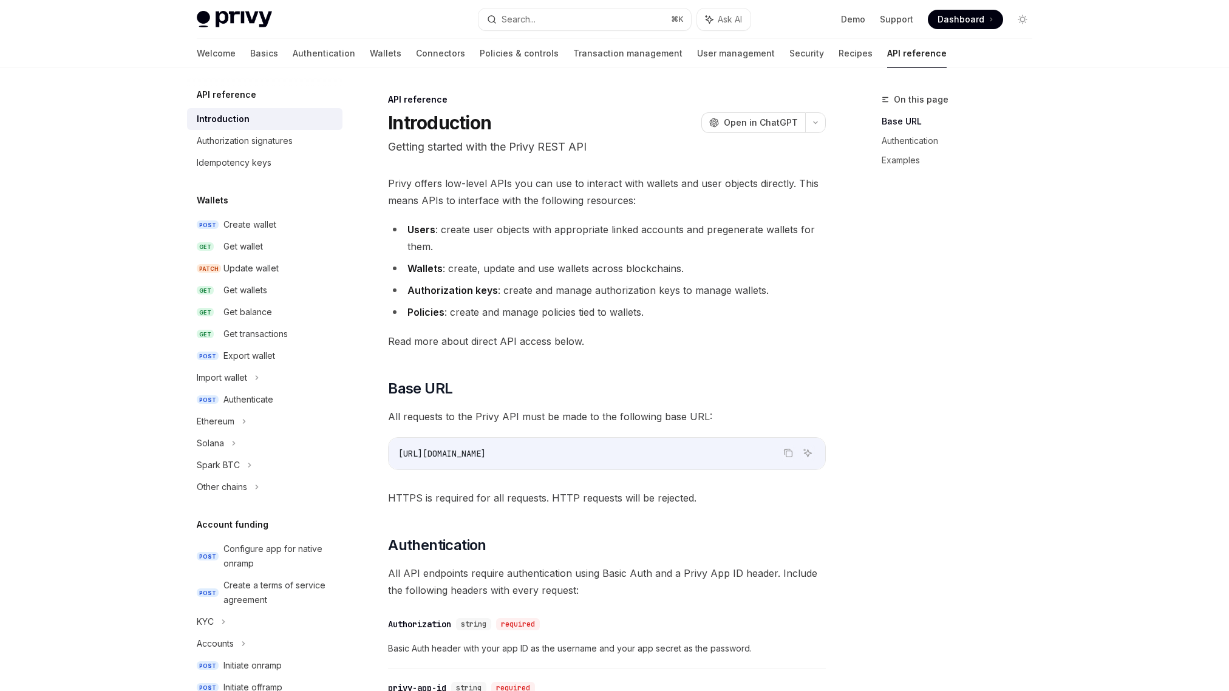
click at [232, 18] on img at bounding box center [234, 19] width 75 height 17
type textarea "*"
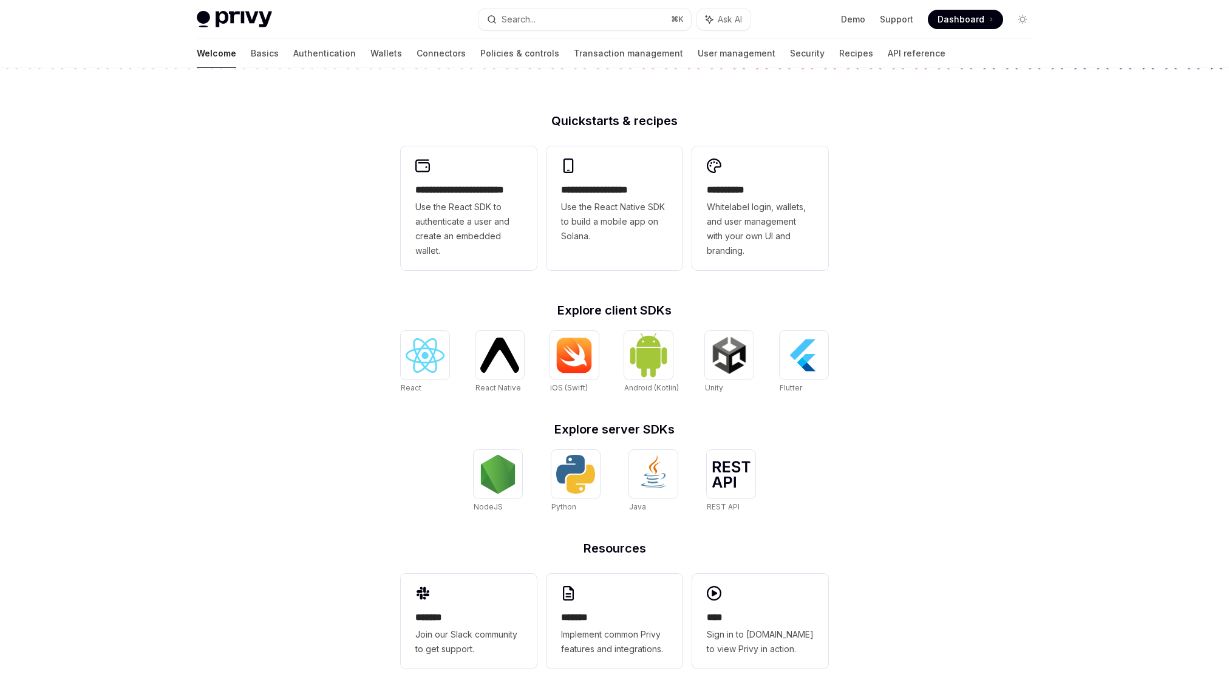
scroll to position [274, 0]
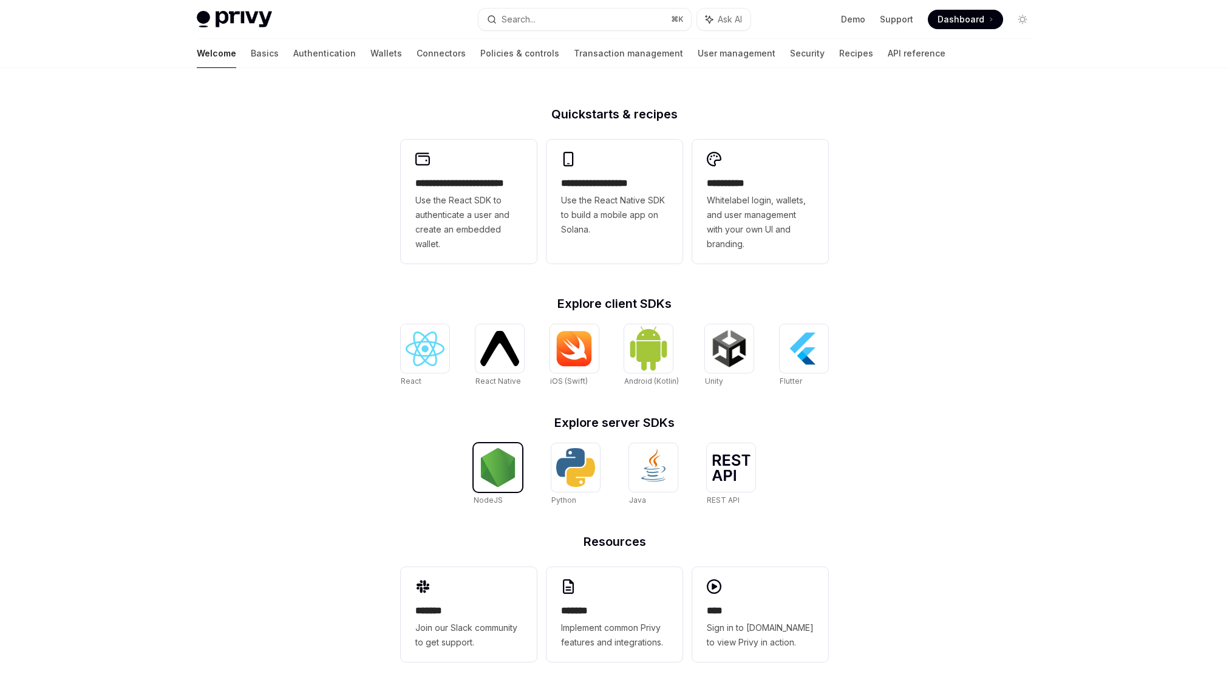
click at [497, 477] on img at bounding box center [498, 467] width 39 height 39
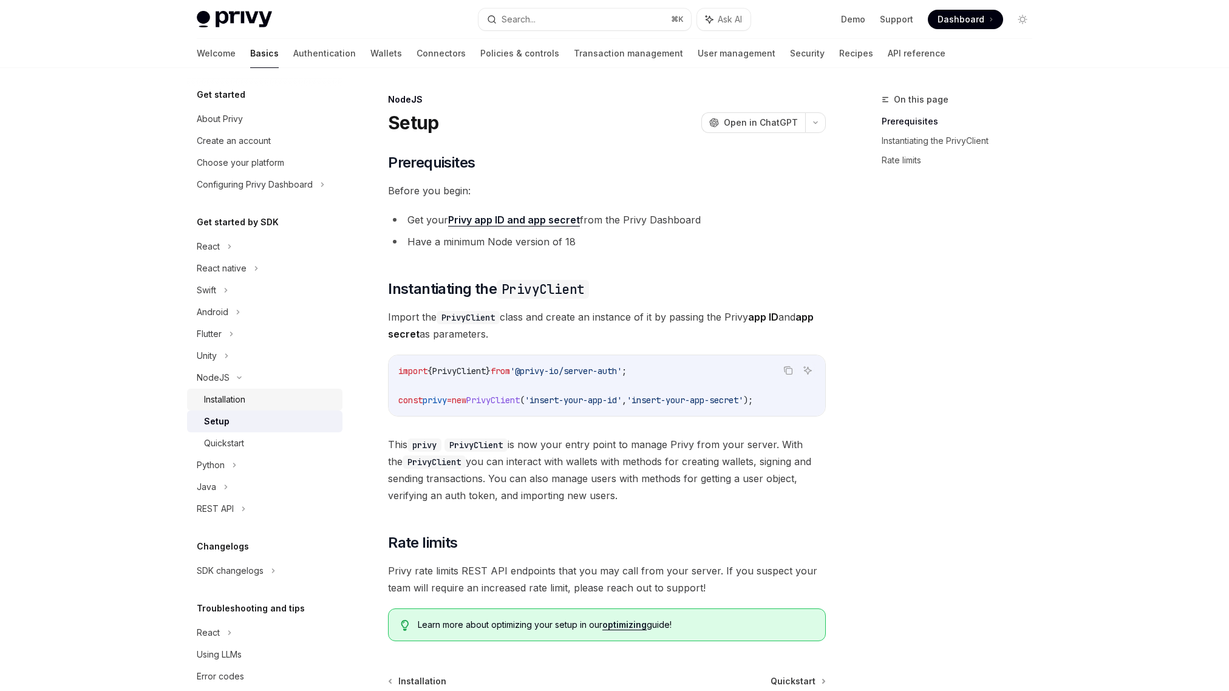
click at [276, 409] on link "Installation" at bounding box center [264, 400] width 155 height 22
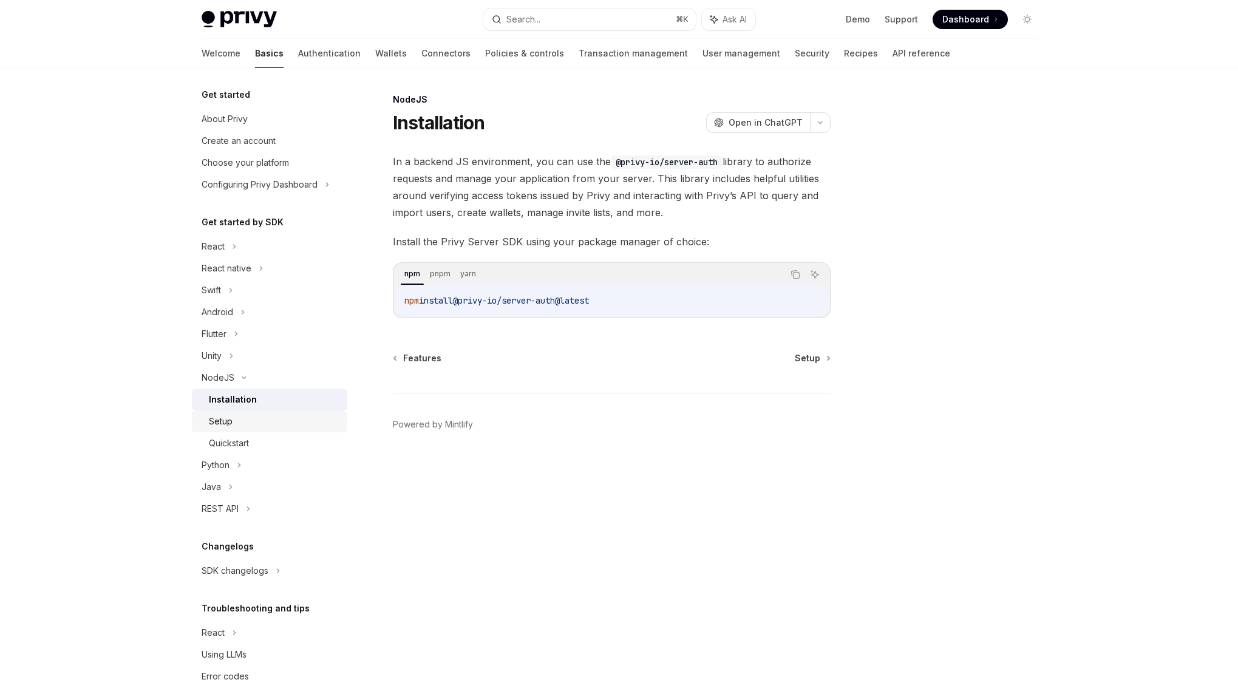
click at [246, 423] on div "Setup" at bounding box center [274, 421] width 131 height 15
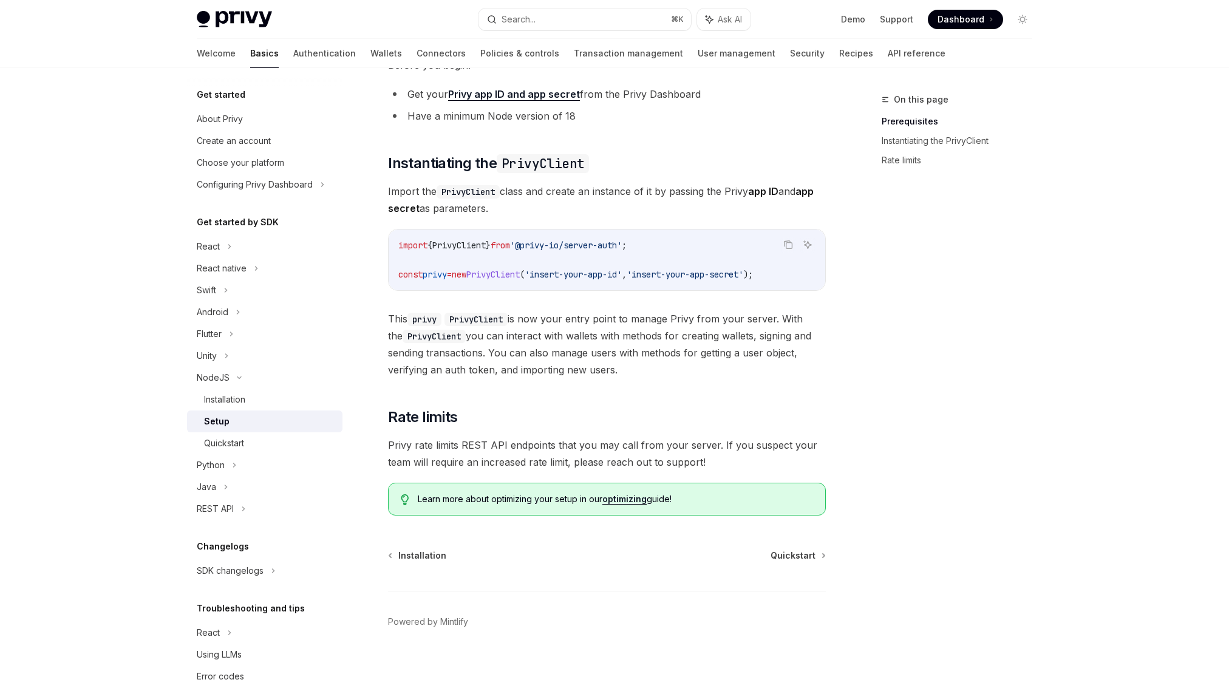
scroll to position [131, 0]
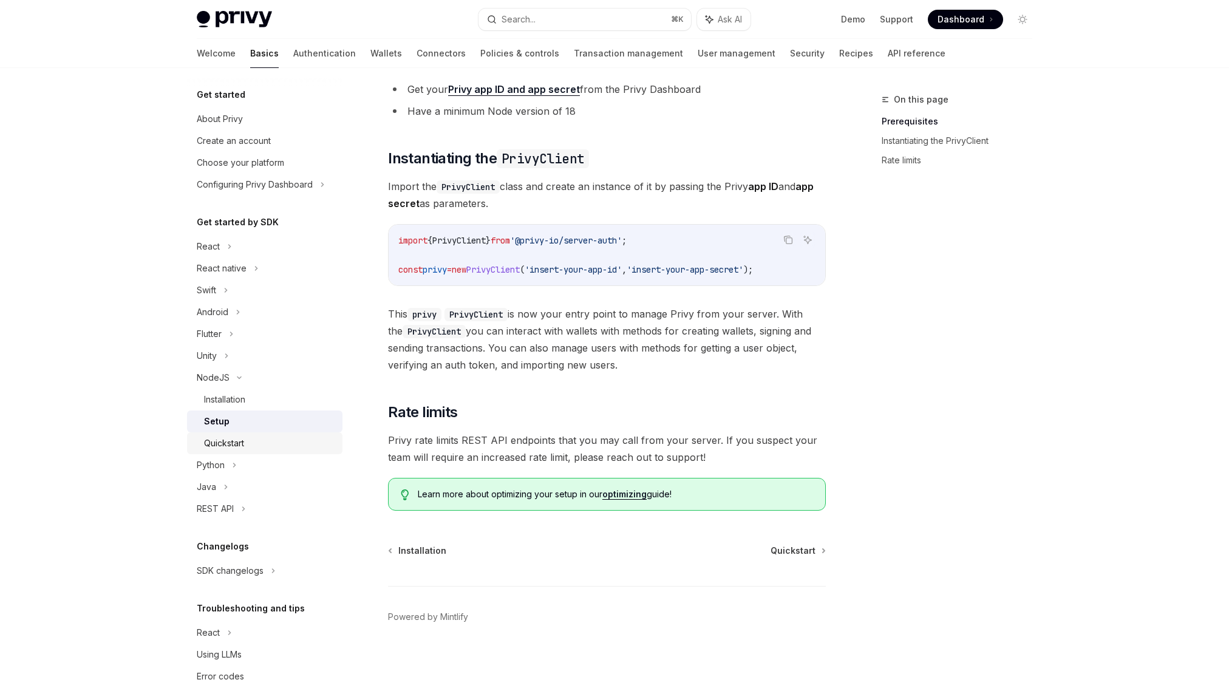
click at [236, 442] on div "Quickstart" at bounding box center [224, 443] width 40 height 15
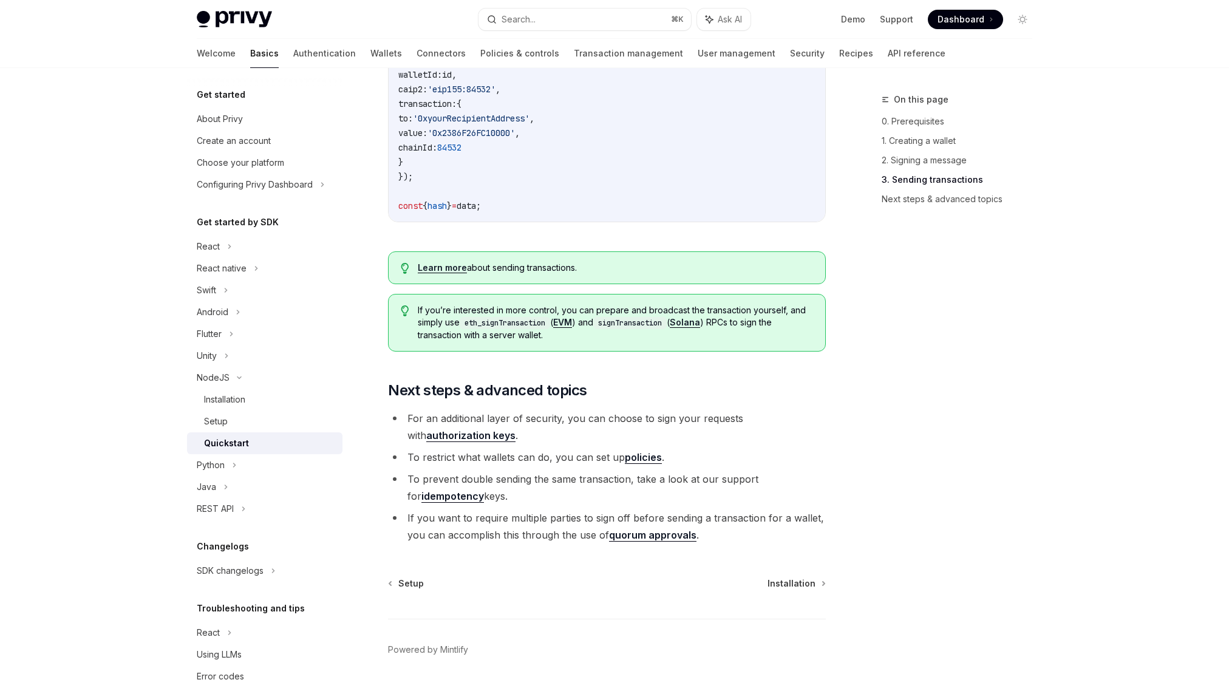
scroll to position [1129, 0]
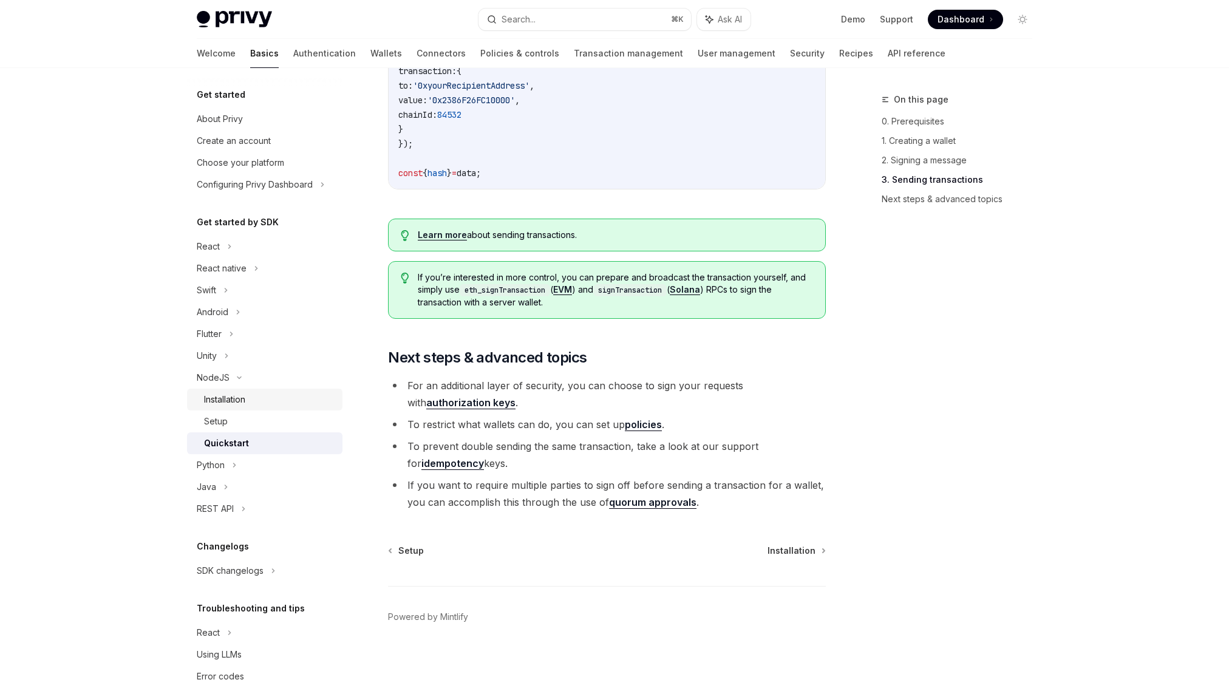
click at [243, 398] on div "Installation" at bounding box center [224, 399] width 41 height 15
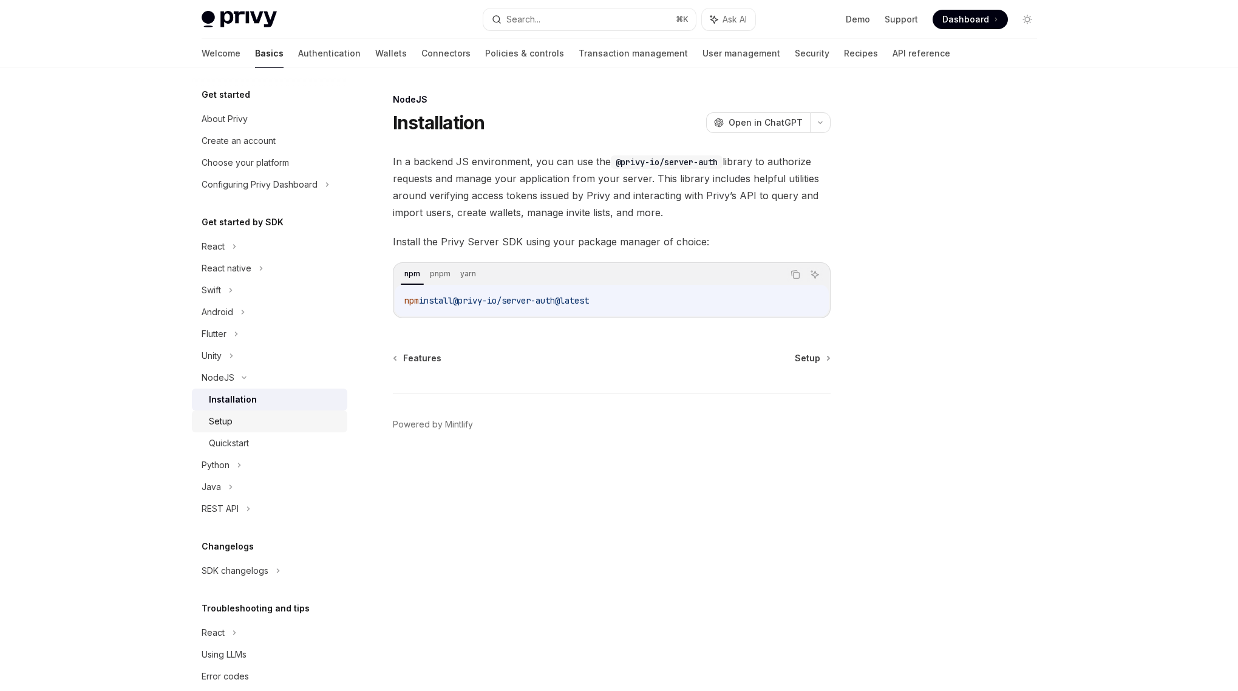
click at [233, 424] on div "Setup" at bounding box center [274, 421] width 131 height 15
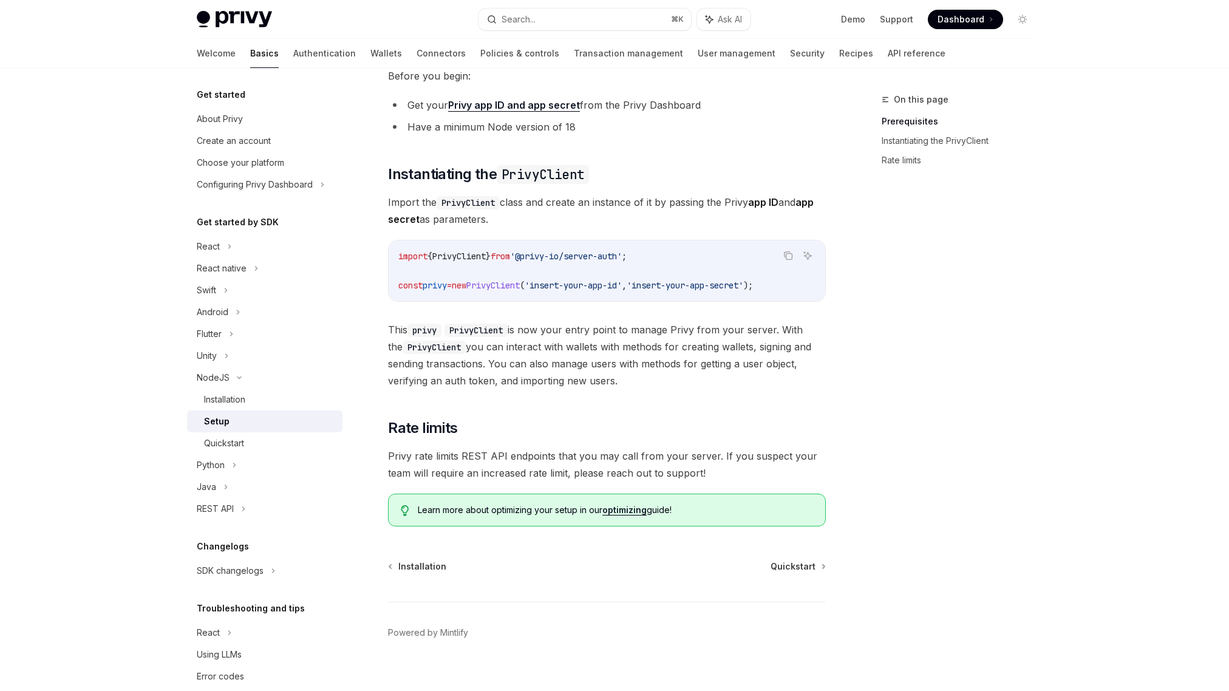
scroll to position [131, 0]
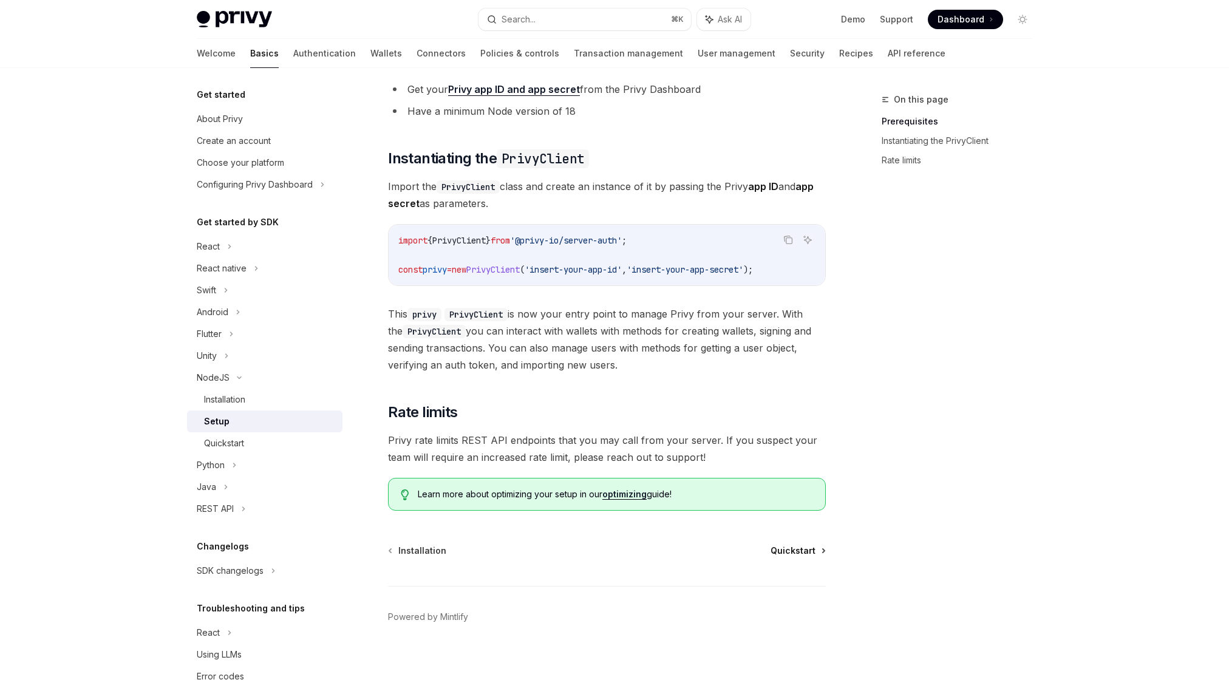
click at [806, 550] on span "Quickstart" at bounding box center [793, 551] width 45 height 12
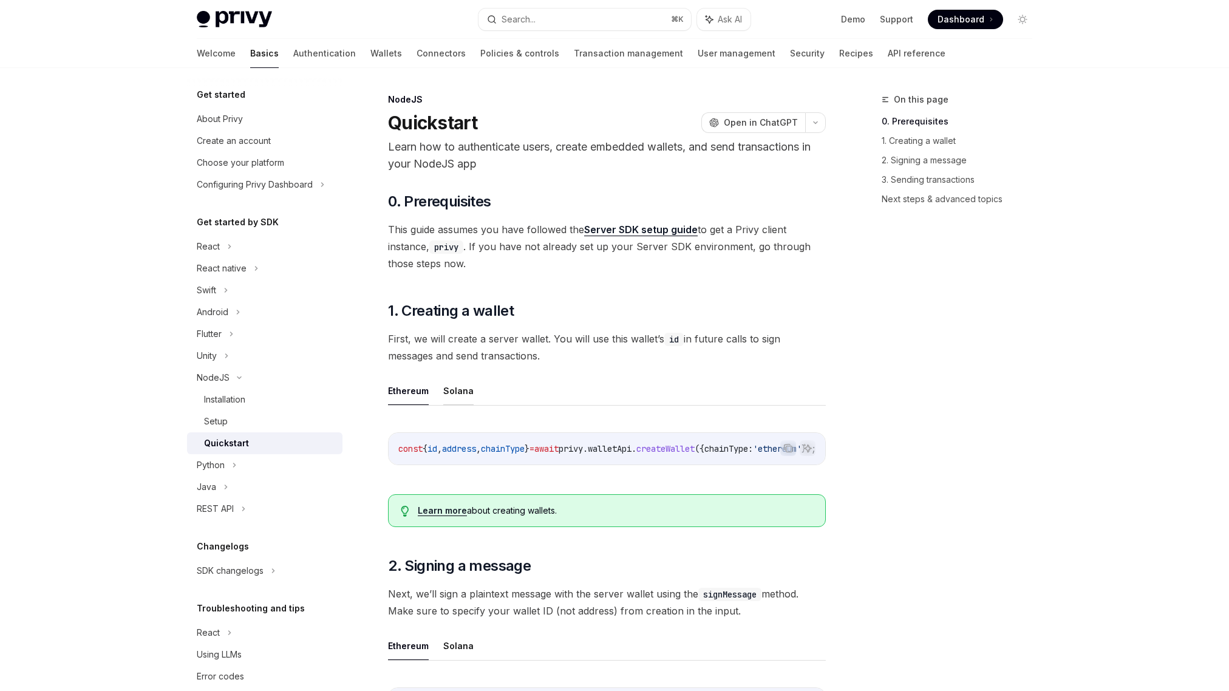
click at [455, 396] on button "Solana" at bounding box center [458, 391] width 30 height 29
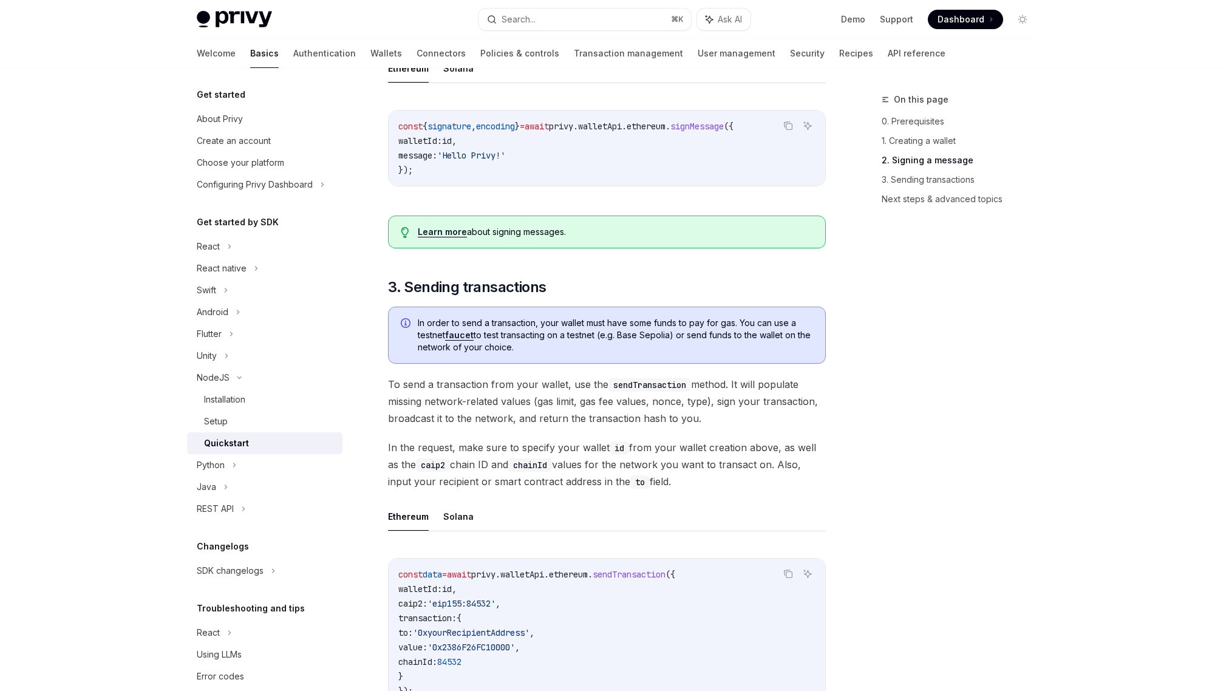
scroll to position [584, 0]
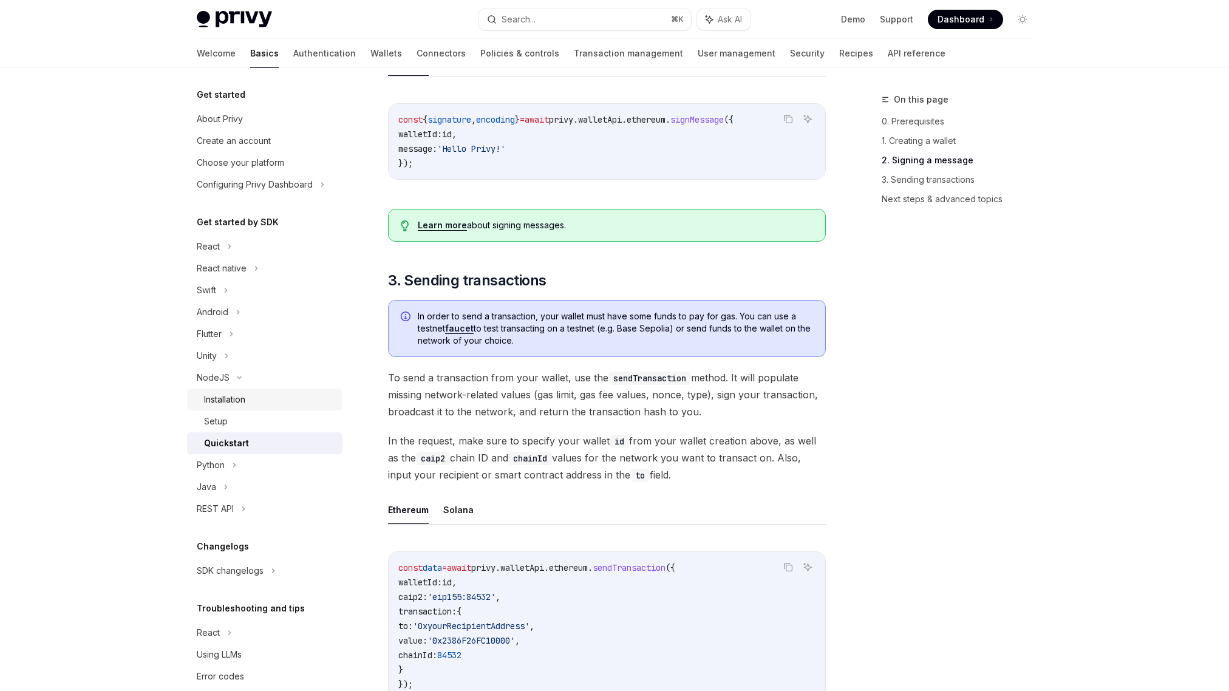
click at [234, 395] on div "Installation" at bounding box center [224, 399] width 41 height 15
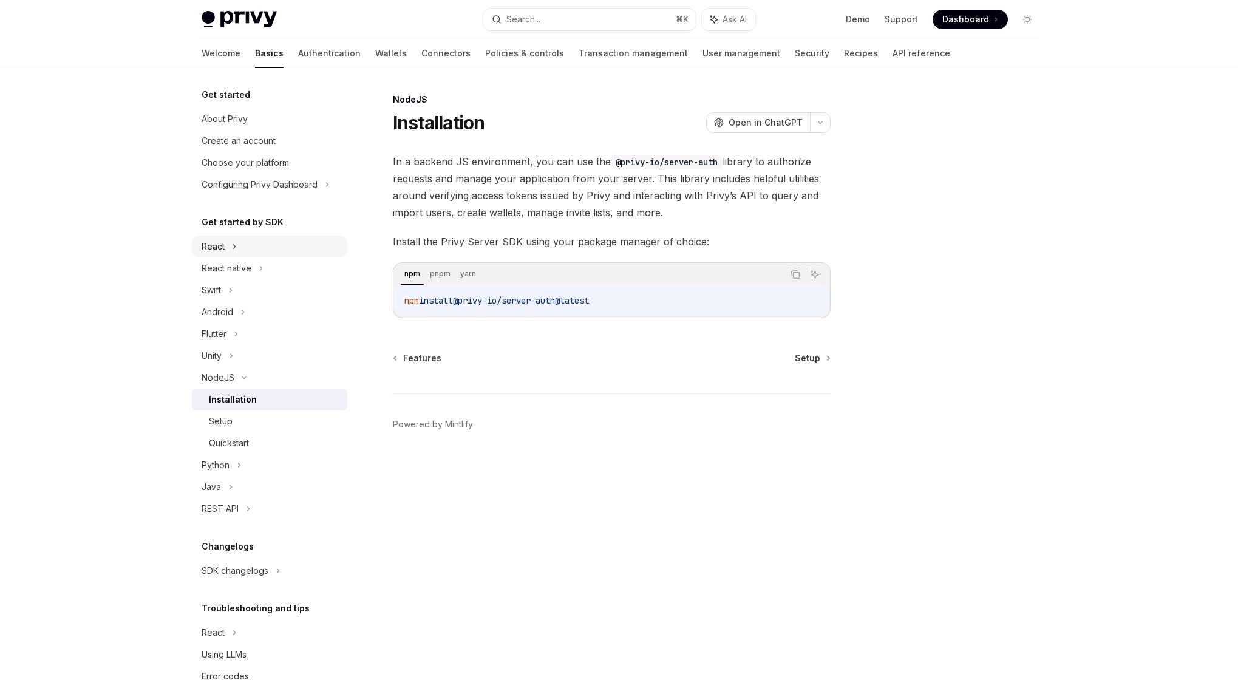
click at [222, 251] on div "React" at bounding box center [213, 246] width 23 height 15
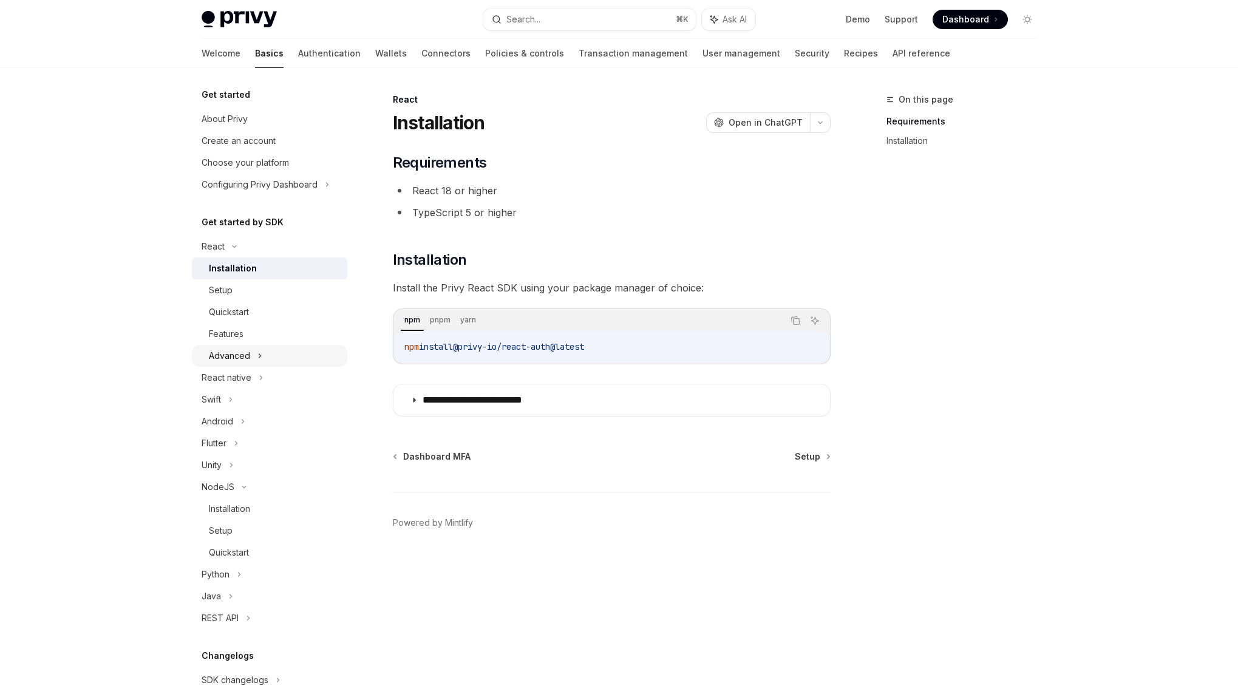
click at [247, 359] on div "Advanced" at bounding box center [229, 356] width 41 height 15
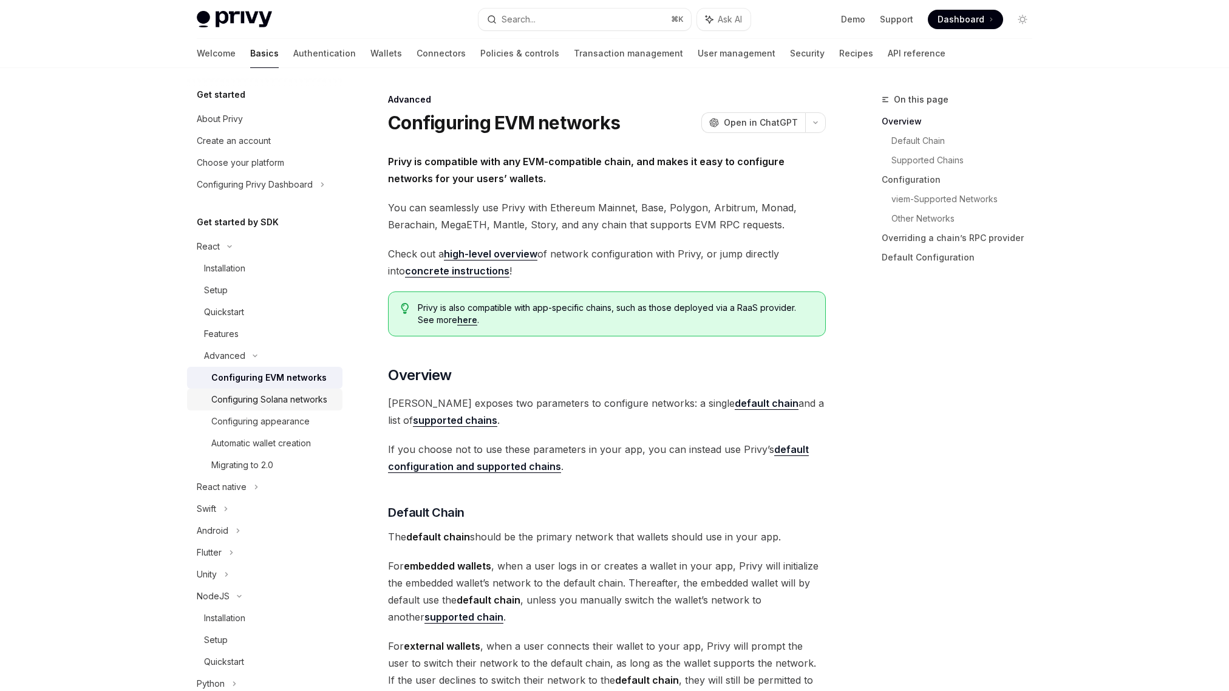
click at [258, 407] on div "Configuring Solana networks" at bounding box center [269, 399] width 116 height 15
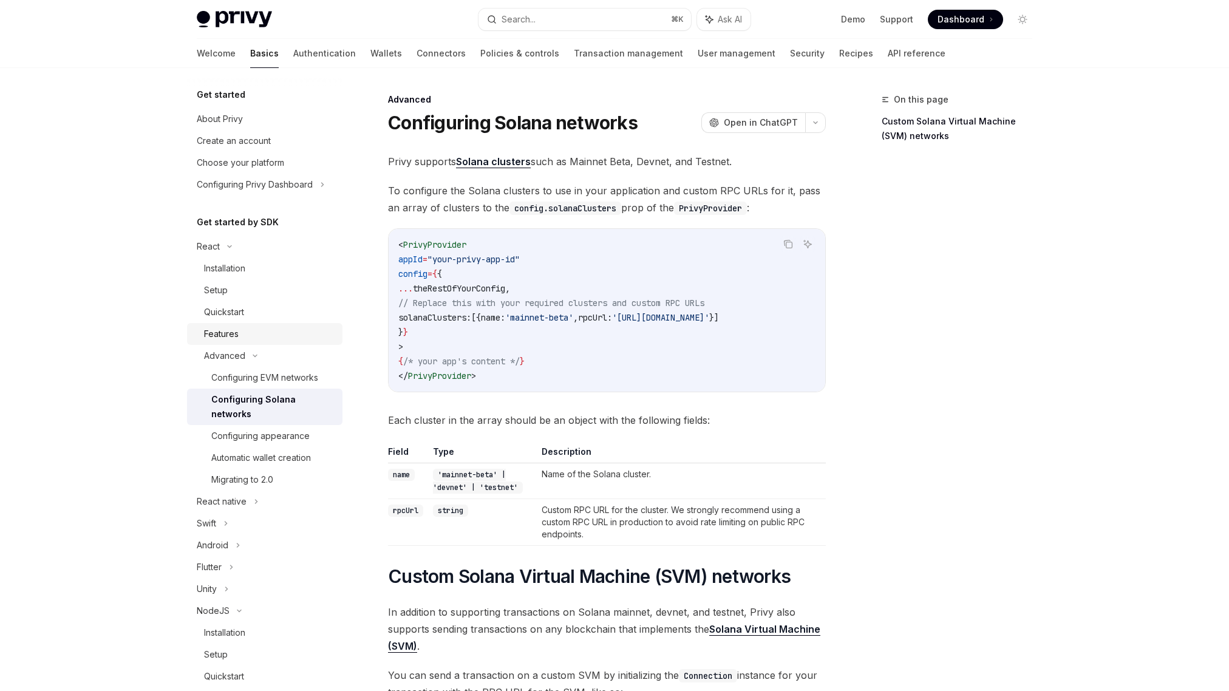
click at [227, 337] on div "Features" at bounding box center [221, 334] width 35 height 15
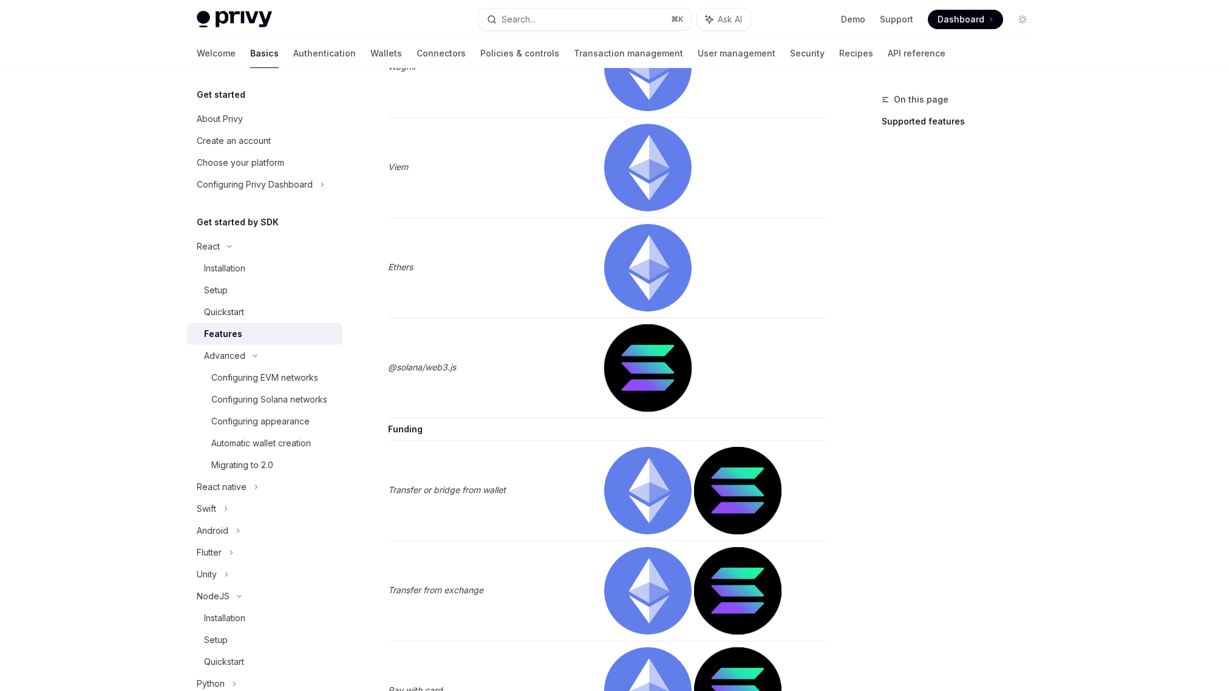
scroll to position [2212, 0]
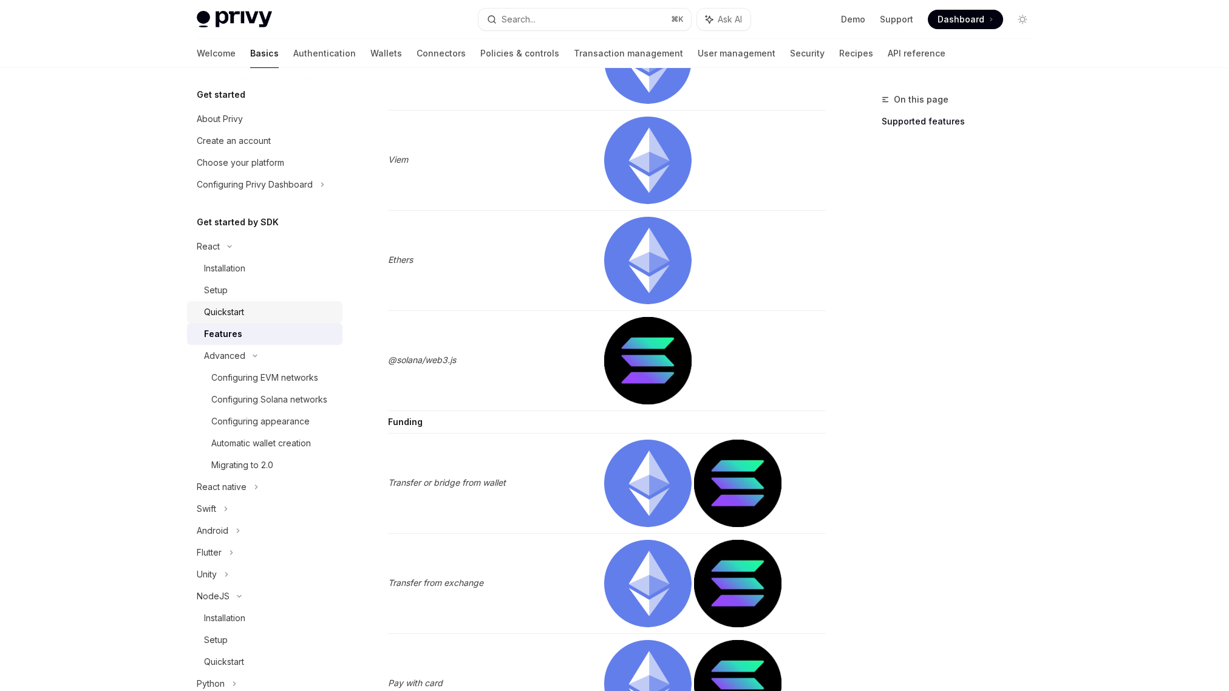
click at [230, 313] on div "Quickstart" at bounding box center [224, 312] width 40 height 15
type textarea "*"
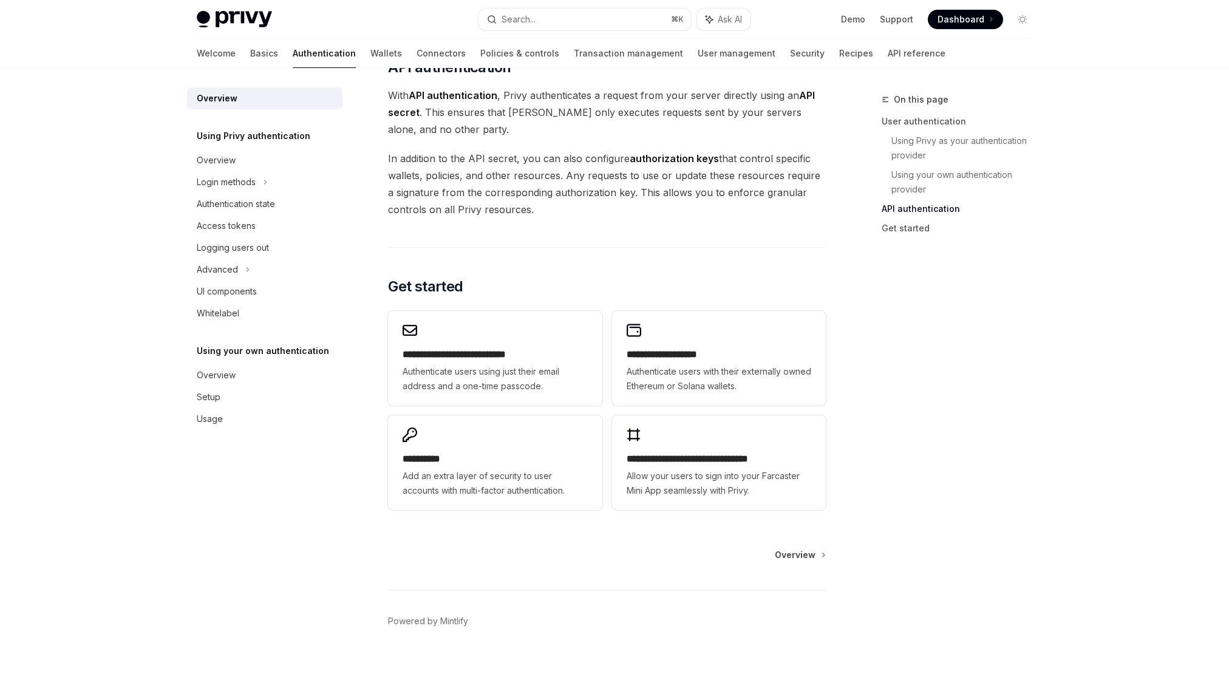
scroll to position [833, 0]
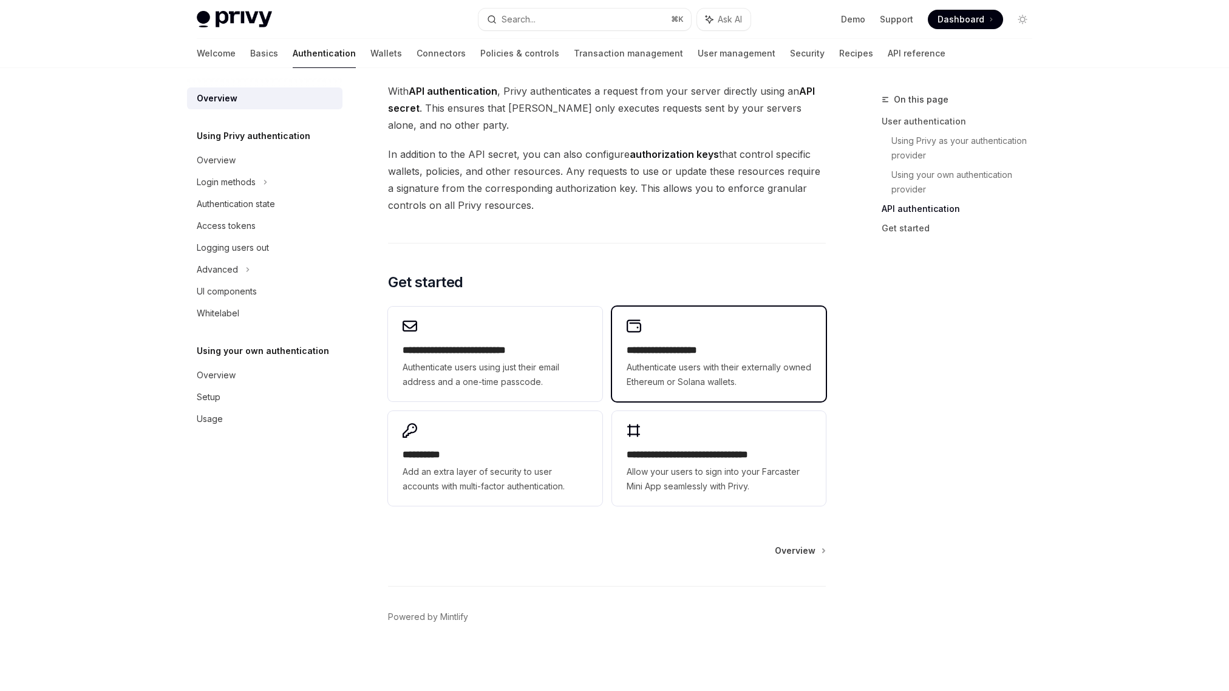
click at [683, 340] on div "**********" at bounding box center [719, 354] width 214 height 95
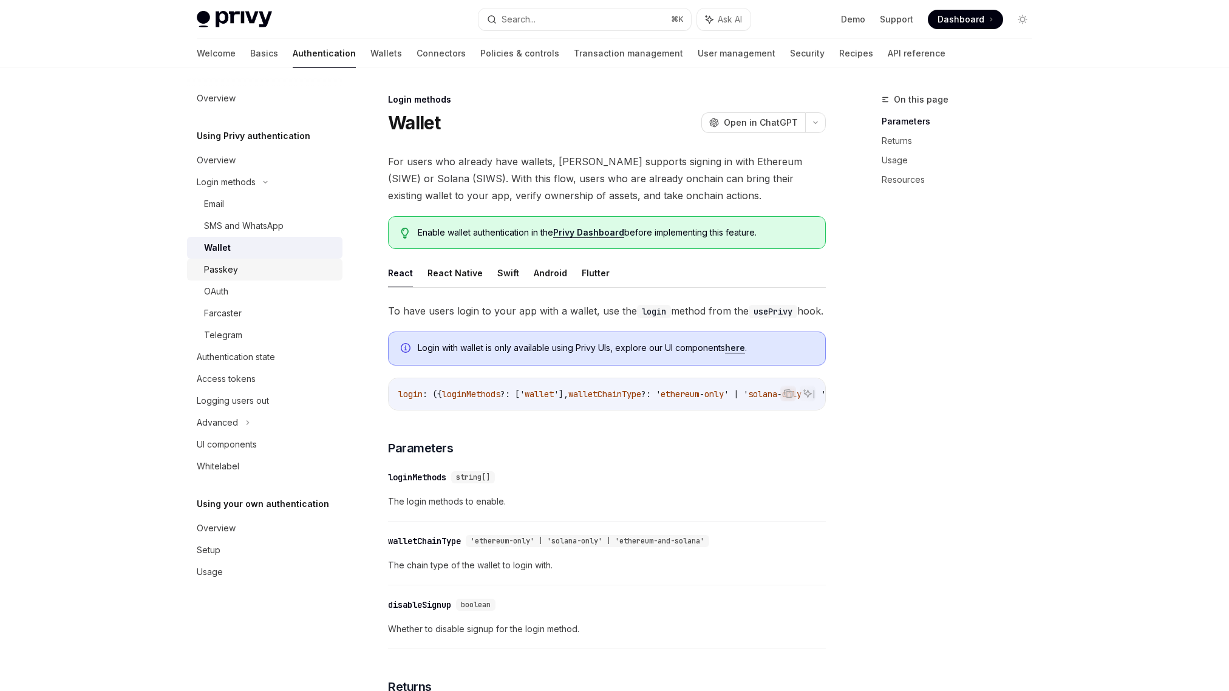
click at [233, 273] on div "Passkey" at bounding box center [221, 269] width 34 height 15
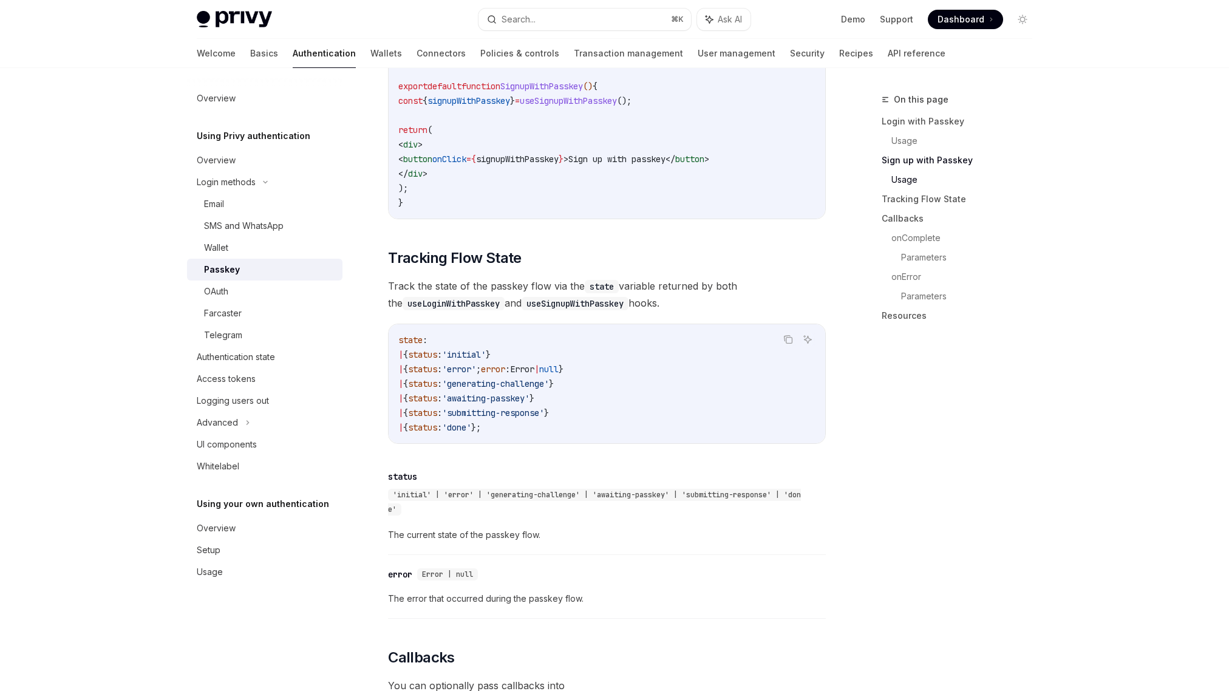
scroll to position [913, 0]
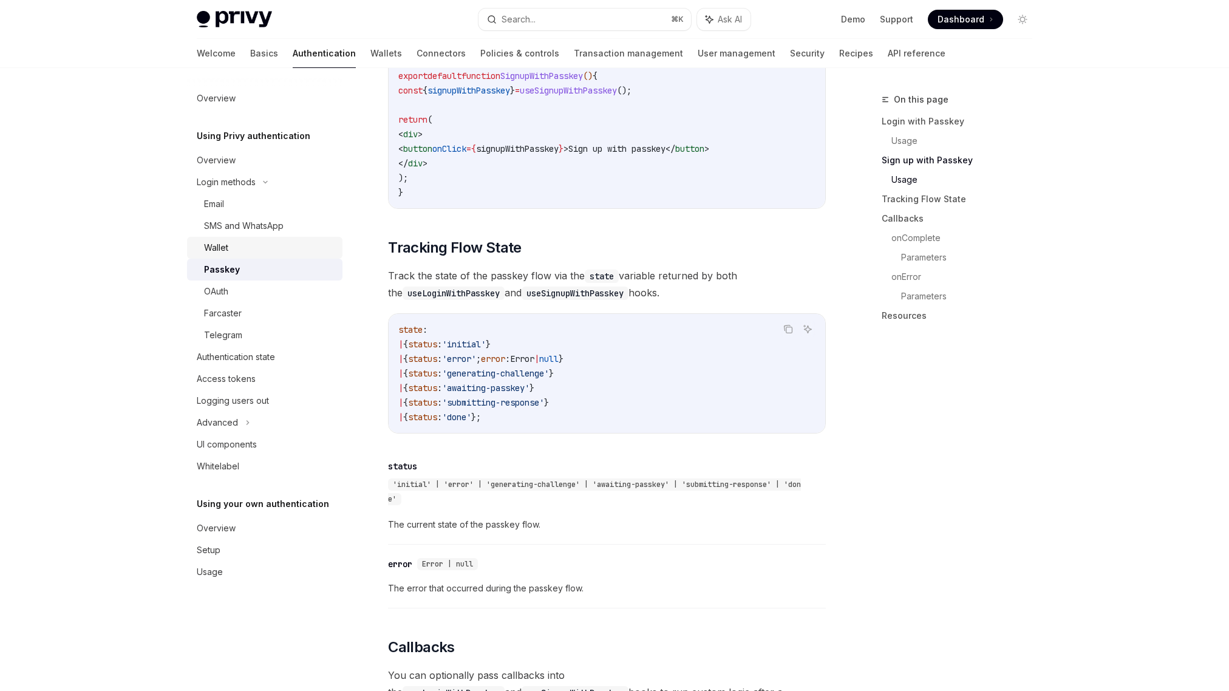
click at [230, 250] on div "Wallet" at bounding box center [269, 247] width 131 height 15
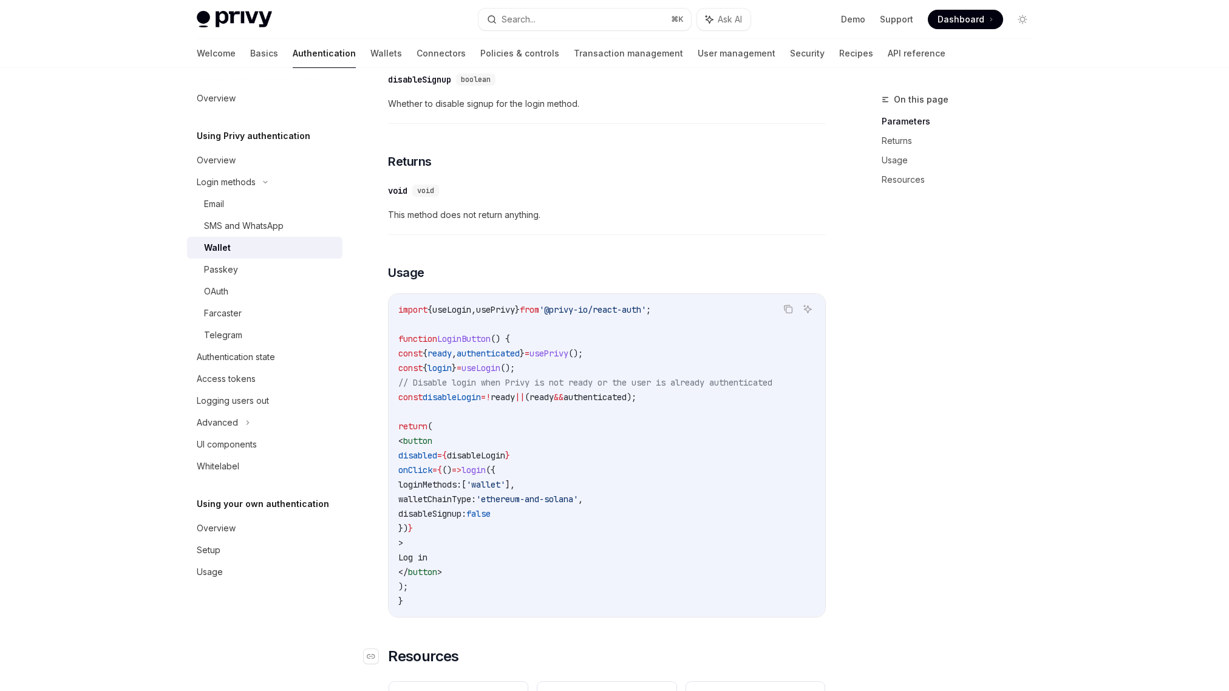
scroll to position [514, 0]
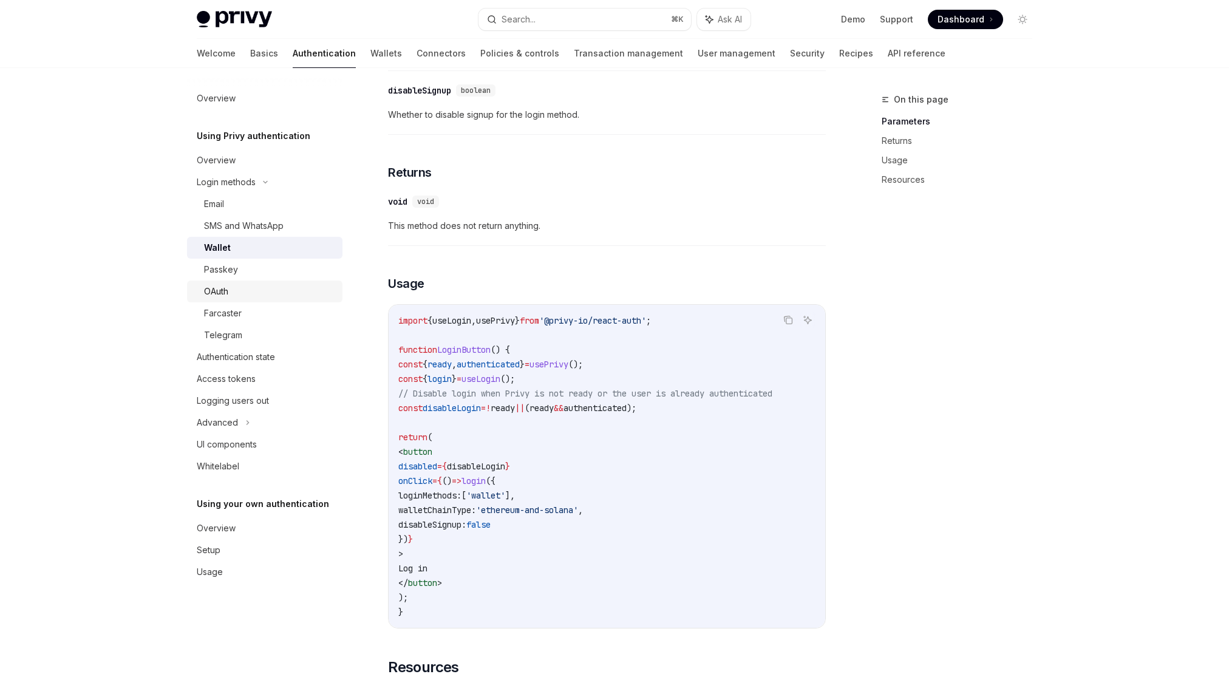
click at [224, 293] on div "OAuth" at bounding box center [216, 291] width 24 height 15
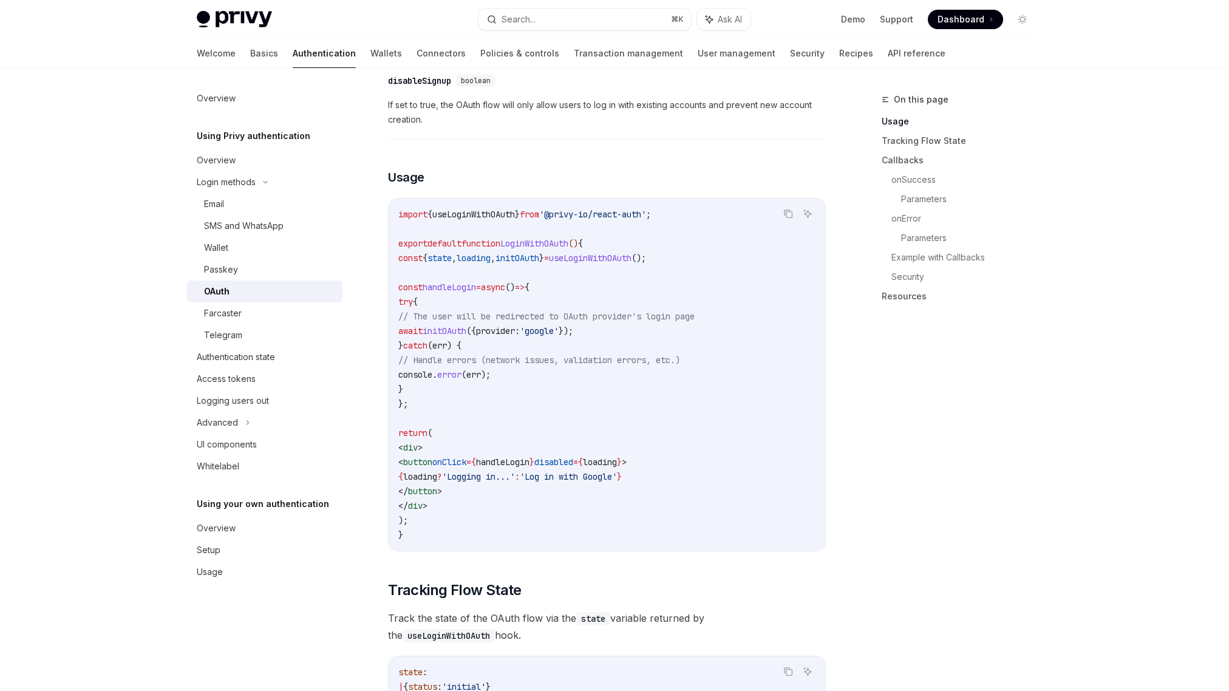
scroll to position [655, 0]
click at [269, 360] on div "Authentication state" at bounding box center [236, 357] width 78 height 15
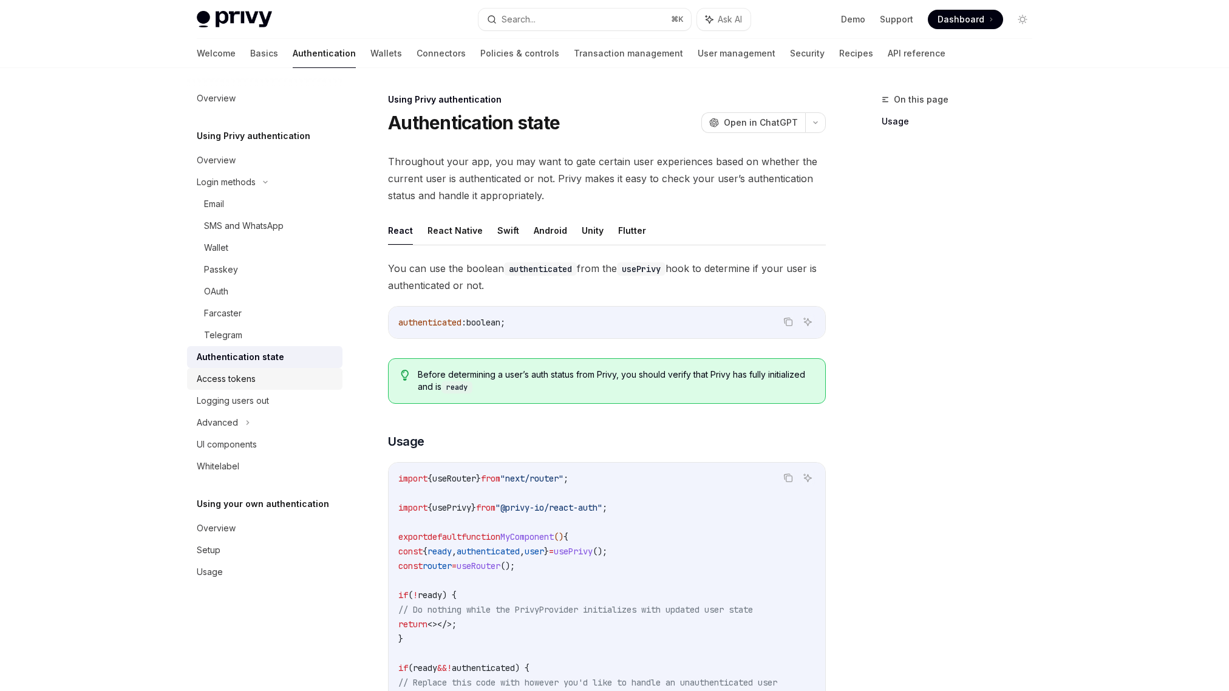
click at [242, 381] on div "Access tokens" at bounding box center [226, 379] width 59 height 15
type textarea "*"
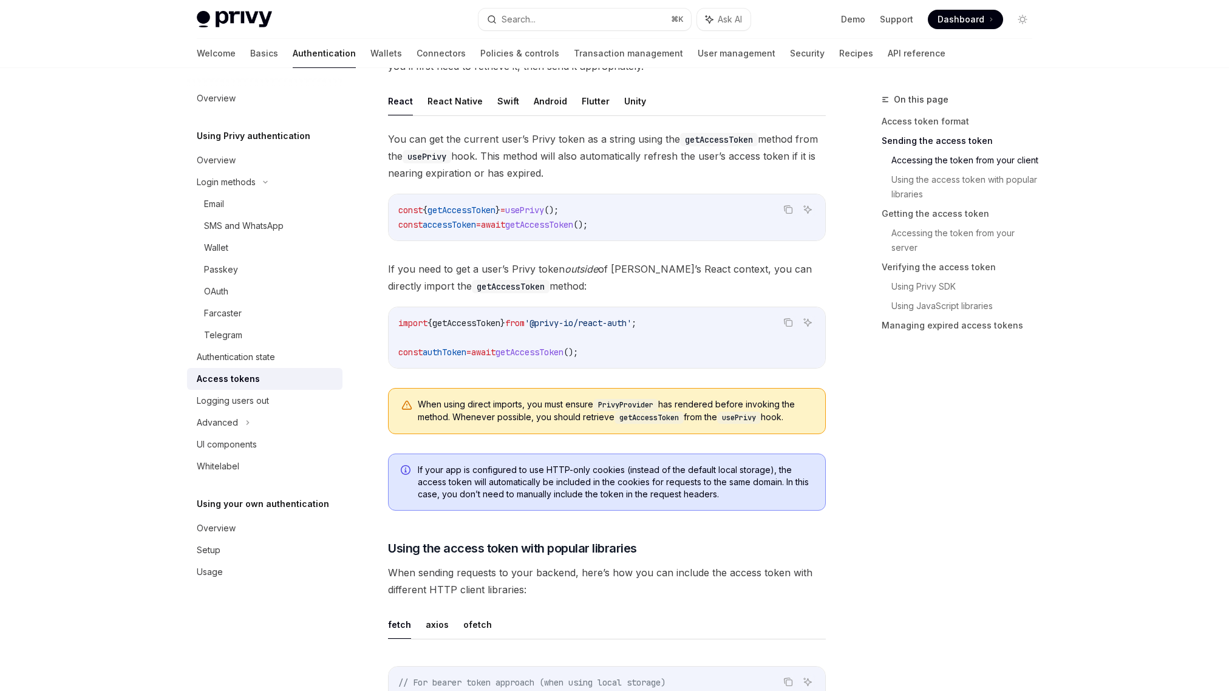
scroll to position [572, 0]
drag, startPoint x: 529, startPoint y: 224, endPoint x: 608, endPoint y: 220, distance: 79.1
click at [588, 220] on span "const accessToken = await getAccessToken ();" at bounding box center [492, 224] width 189 height 11
copy span "getAccessToken ("
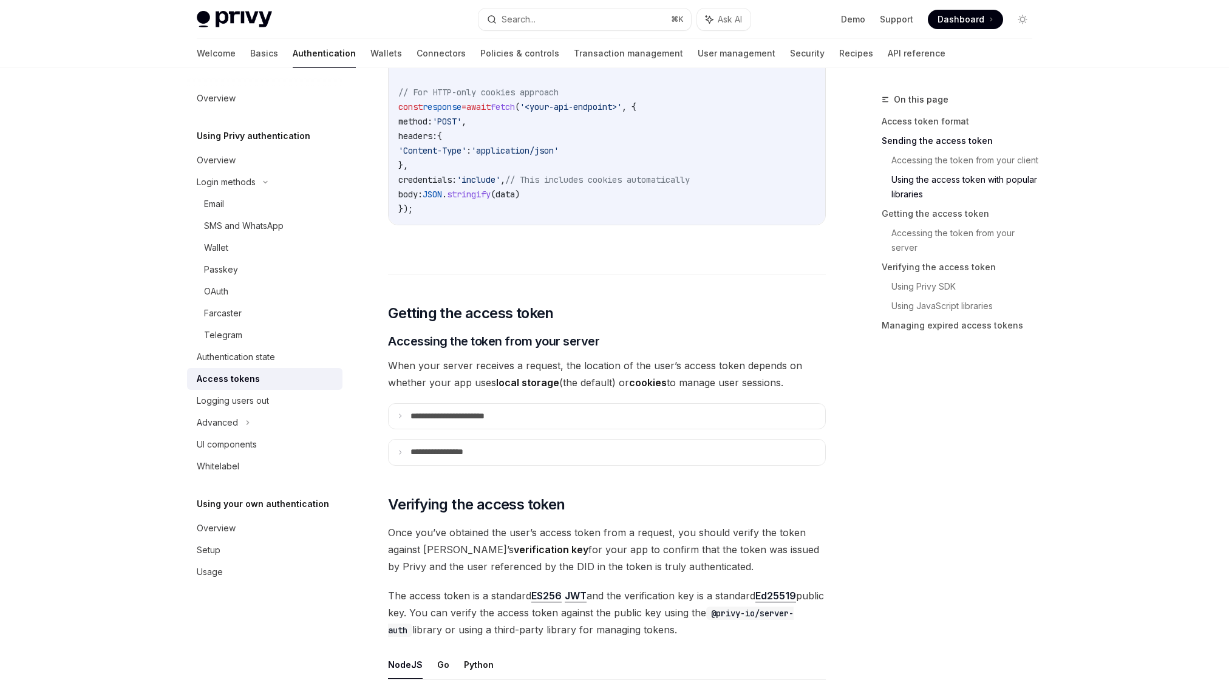
scroll to position [1336, 0]
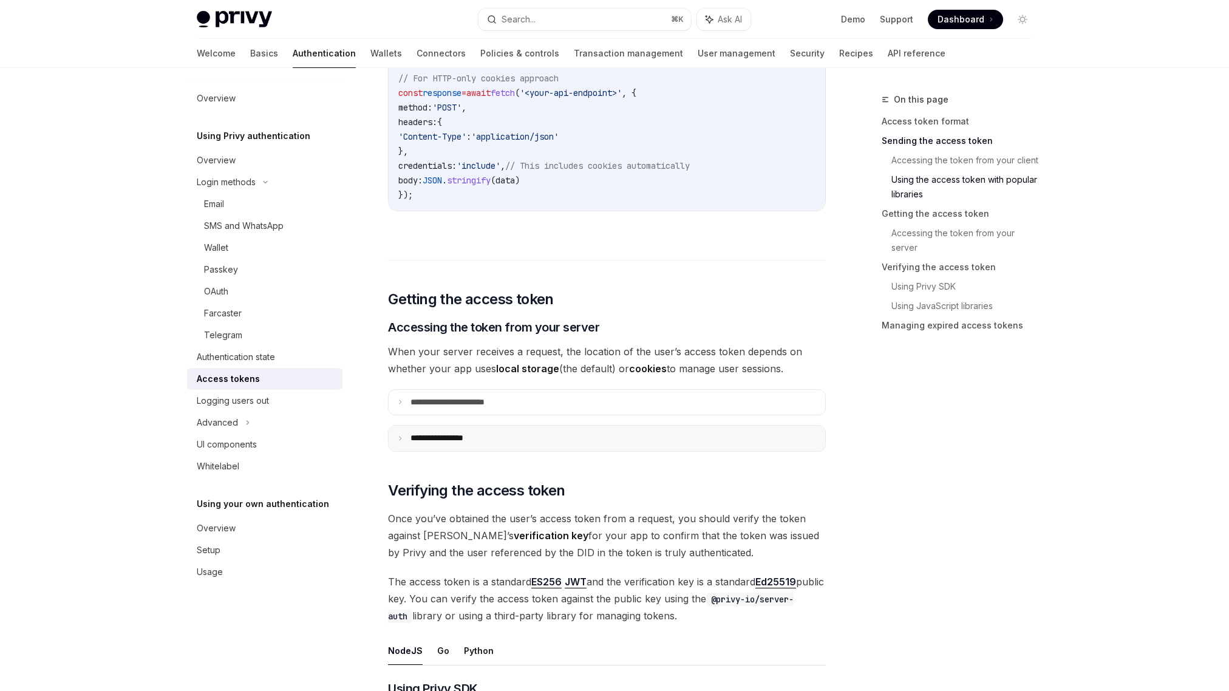
click at [402, 437] on icon at bounding box center [400, 438] width 6 height 6
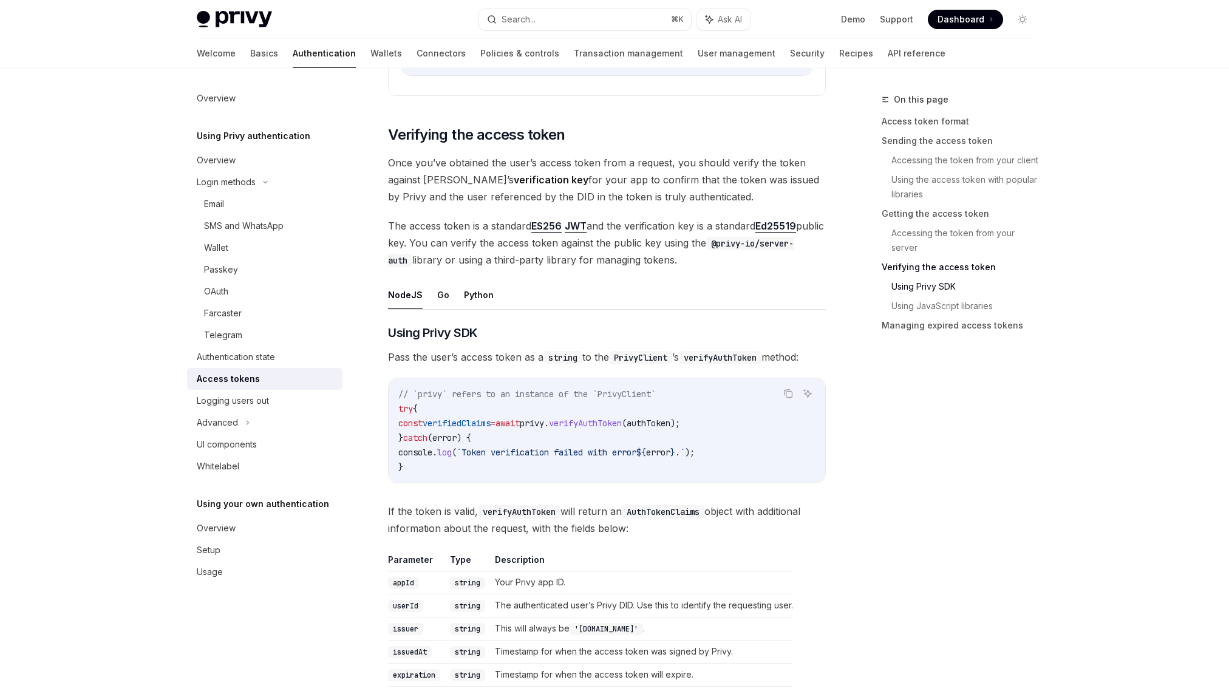
scroll to position [1956, 0]
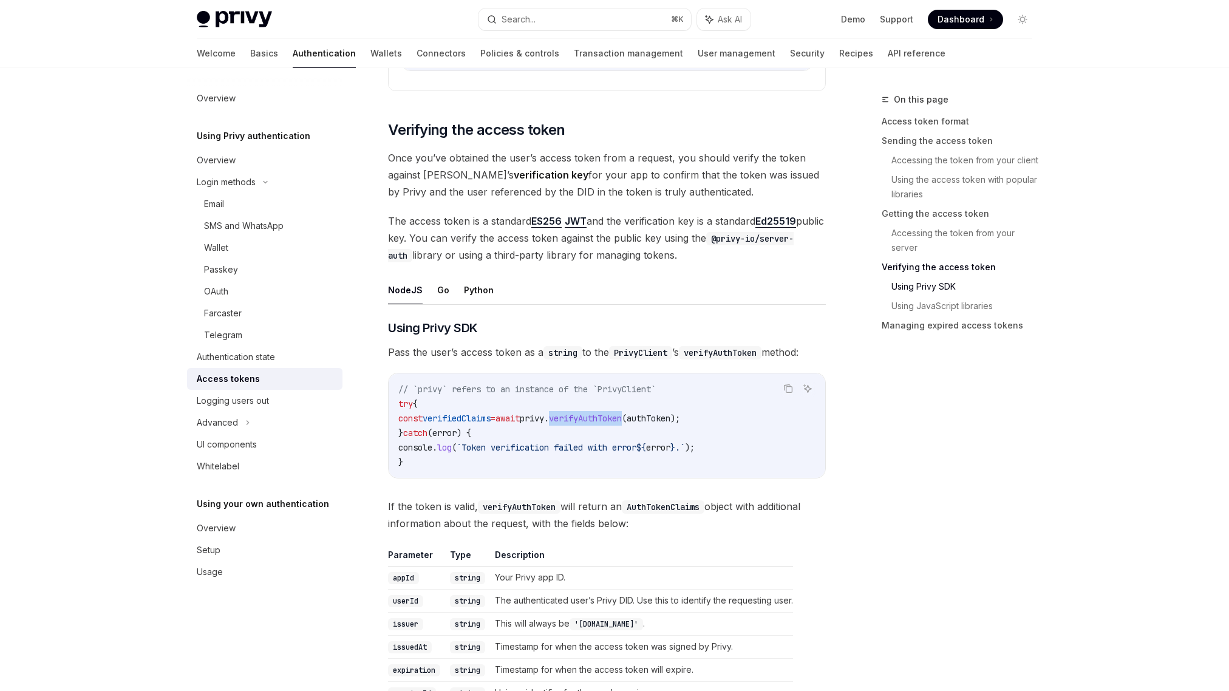
drag, startPoint x: 588, startPoint y: 419, endPoint x: 664, endPoint y: 421, distance: 75.3
click at [664, 421] on span "const verifiedClaims = await privy . verifyAuthToken ( authToken );" at bounding box center [539, 418] width 282 height 11
copy span "verifyAuthToken"
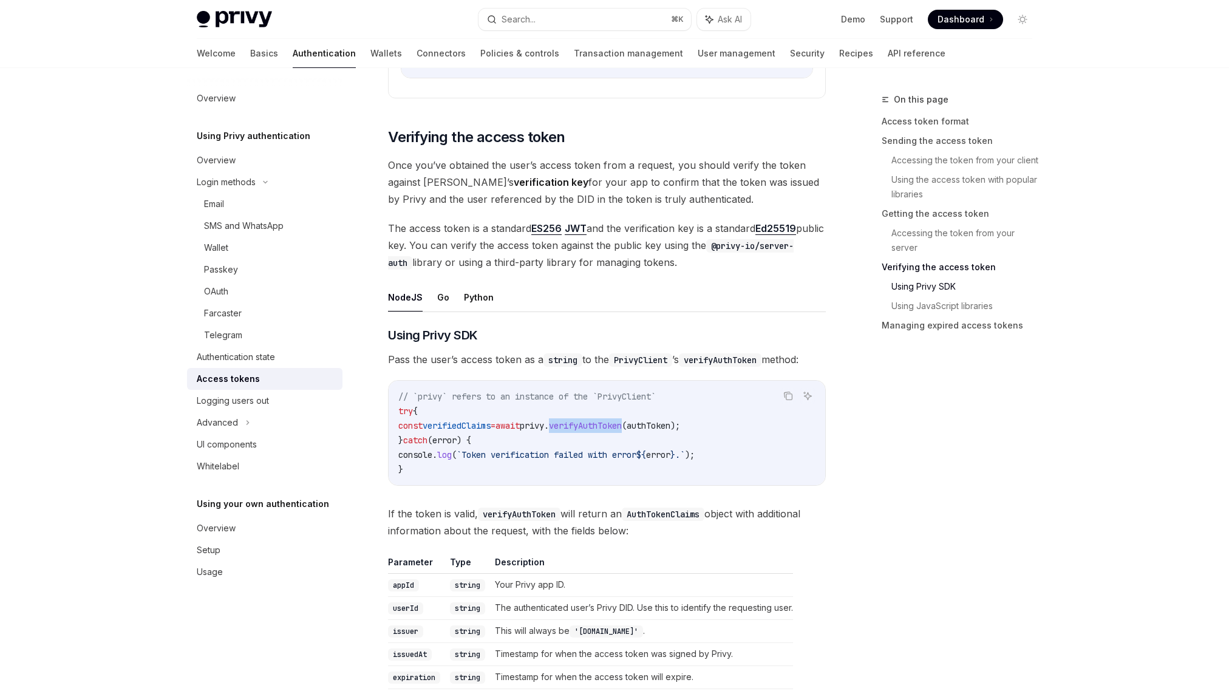
scroll to position [1947, 0]
